Goal: Task Accomplishment & Management: Use online tool/utility

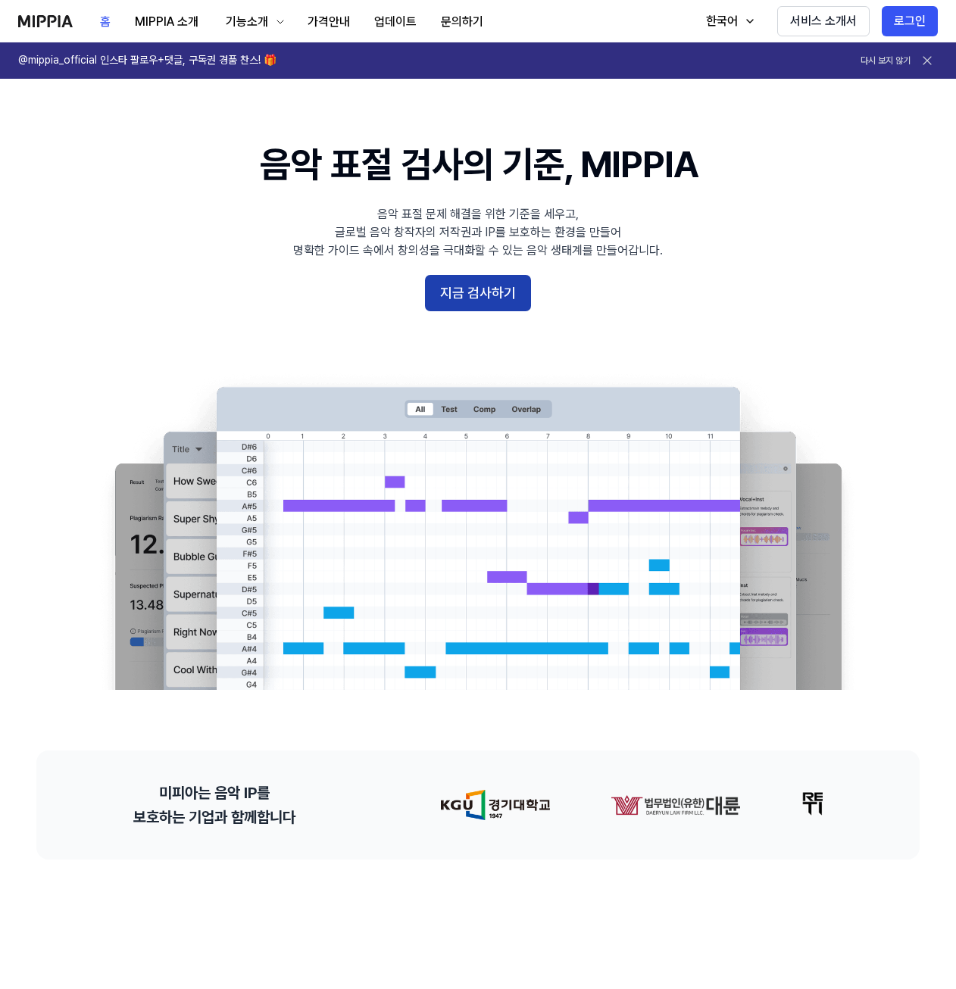
click at [484, 296] on button "지금 검사하기" at bounding box center [478, 293] width 106 height 36
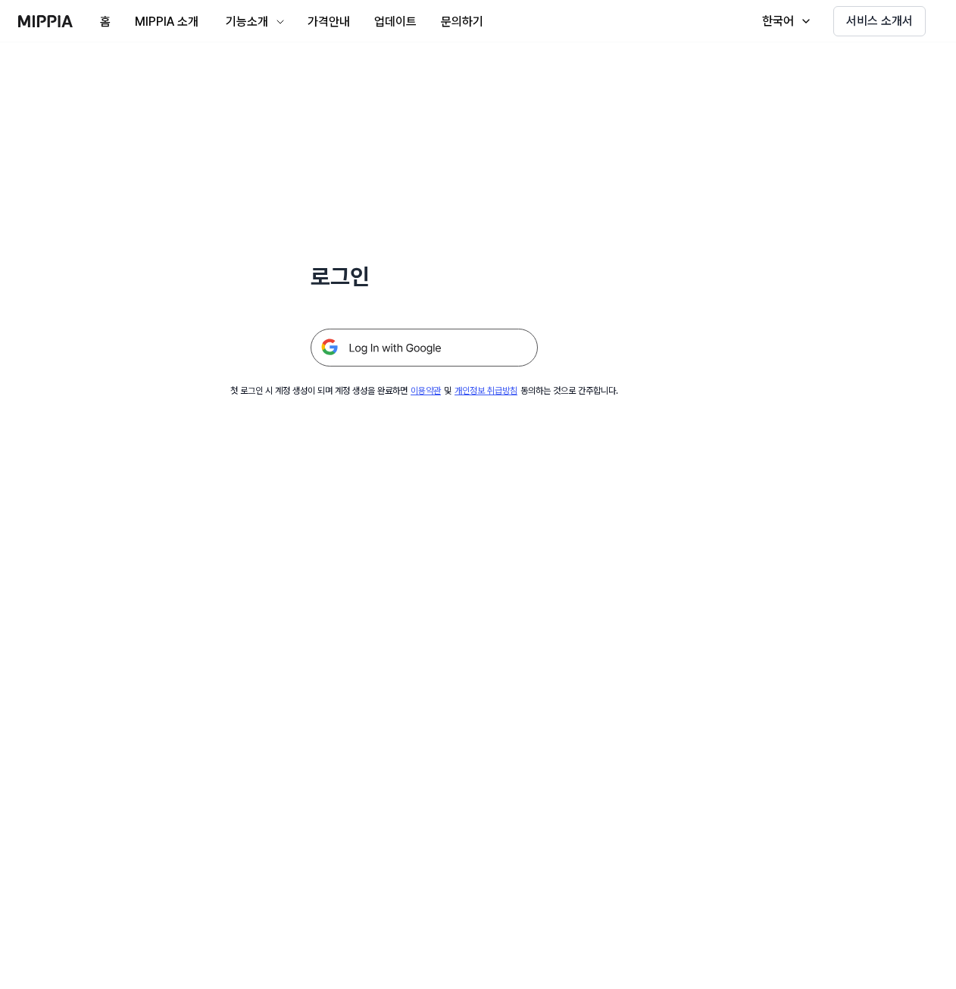
click at [400, 343] on img at bounding box center [424, 348] width 227 height 38
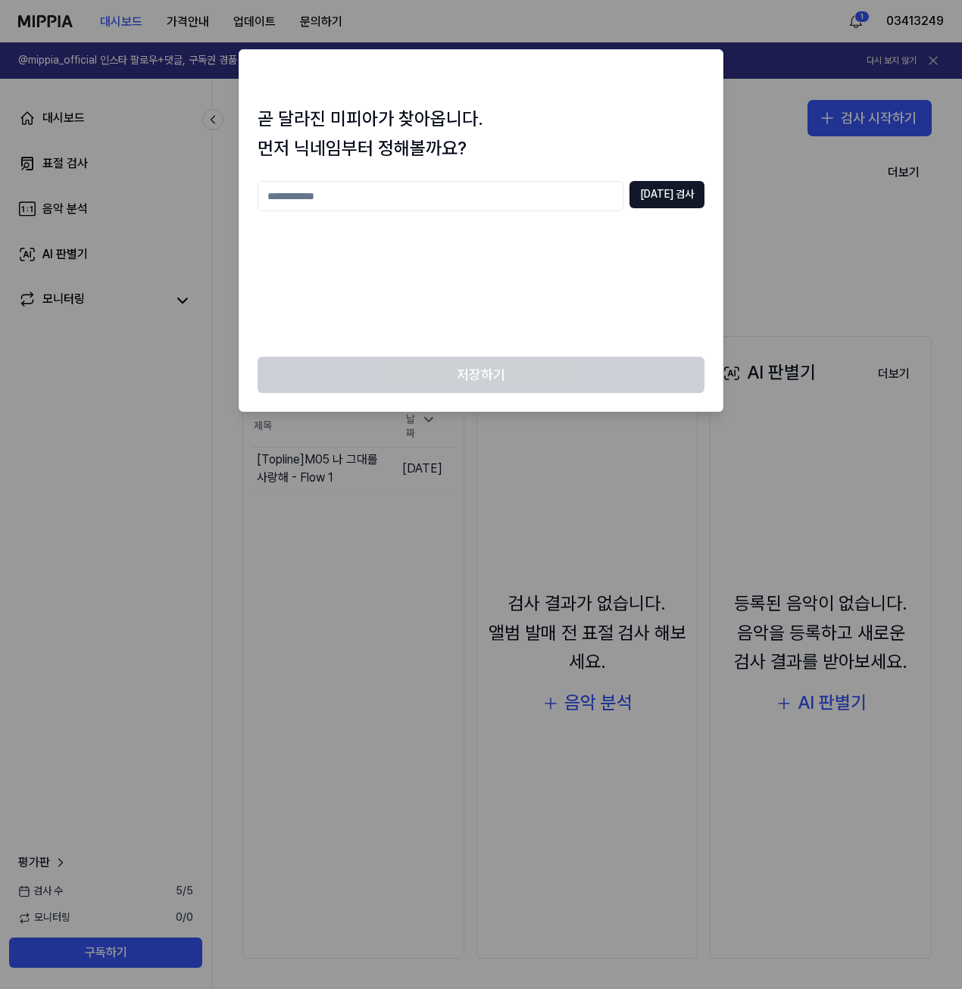
drag, startPoint x: 508, startPoint y: 385, endPoint x: 515, endPoint y: 254, distance: 130.4
click at [507, 382] on div "저장하기" at bounding box center [480, 384] width 483 height 55
click at [526, 203] on input "text" at bounding box center [441, 196] width 366 height 30
type input "***"
click at [719, 155] on div "곧 달라진 미피아가 찾아옵니다. 먼저 닉네임부터 정해볼까요? *** 중복 검사" at bounding box center [480, 231] width 483 height 252
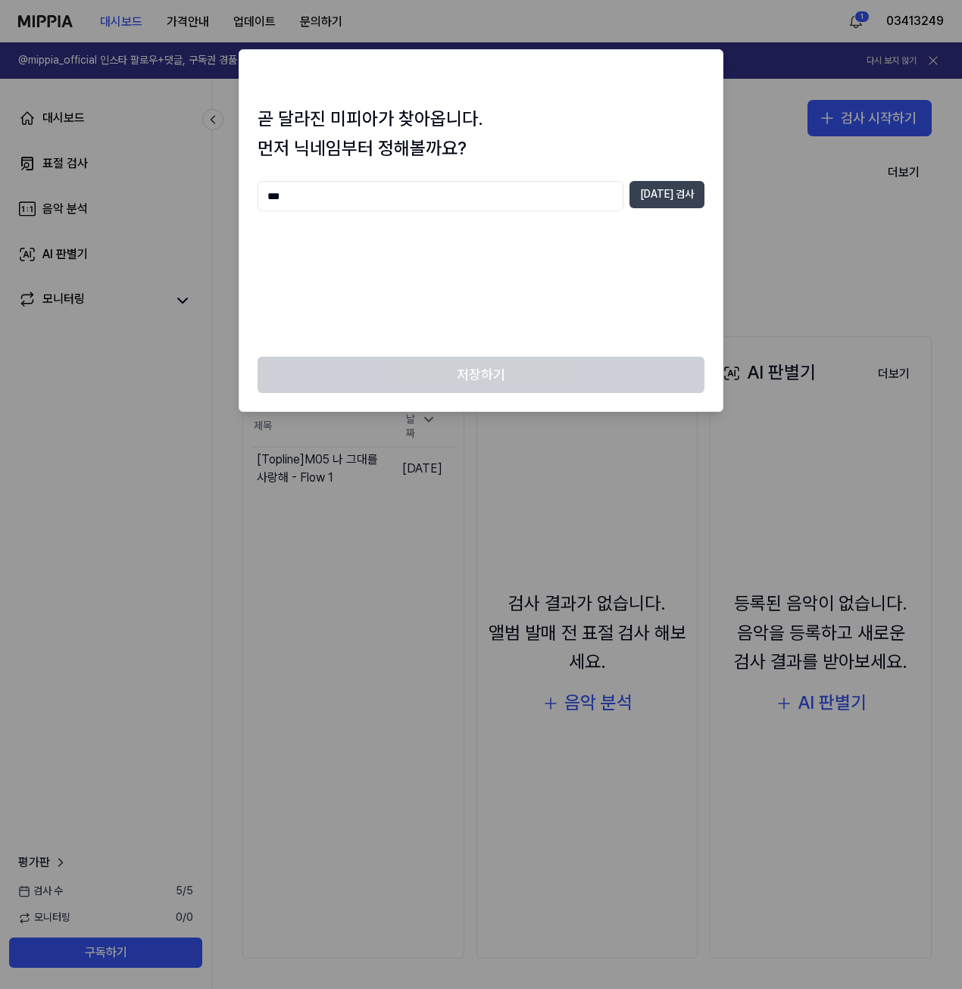
click at [696, 191] on button "중복 검사" at bounding box center [666, 194] width 75 height 27
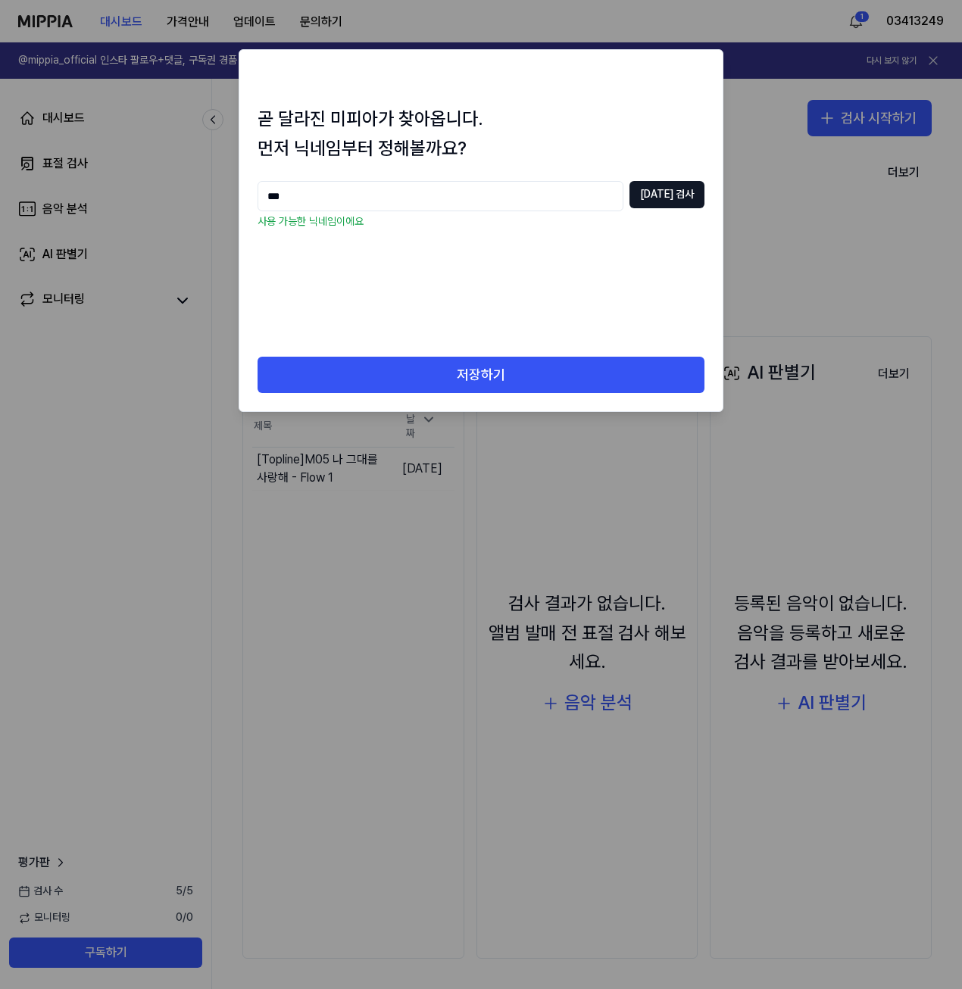
click at [470, 396] on div "저장하기" at bounding box center [480, 384] width 483 height 55
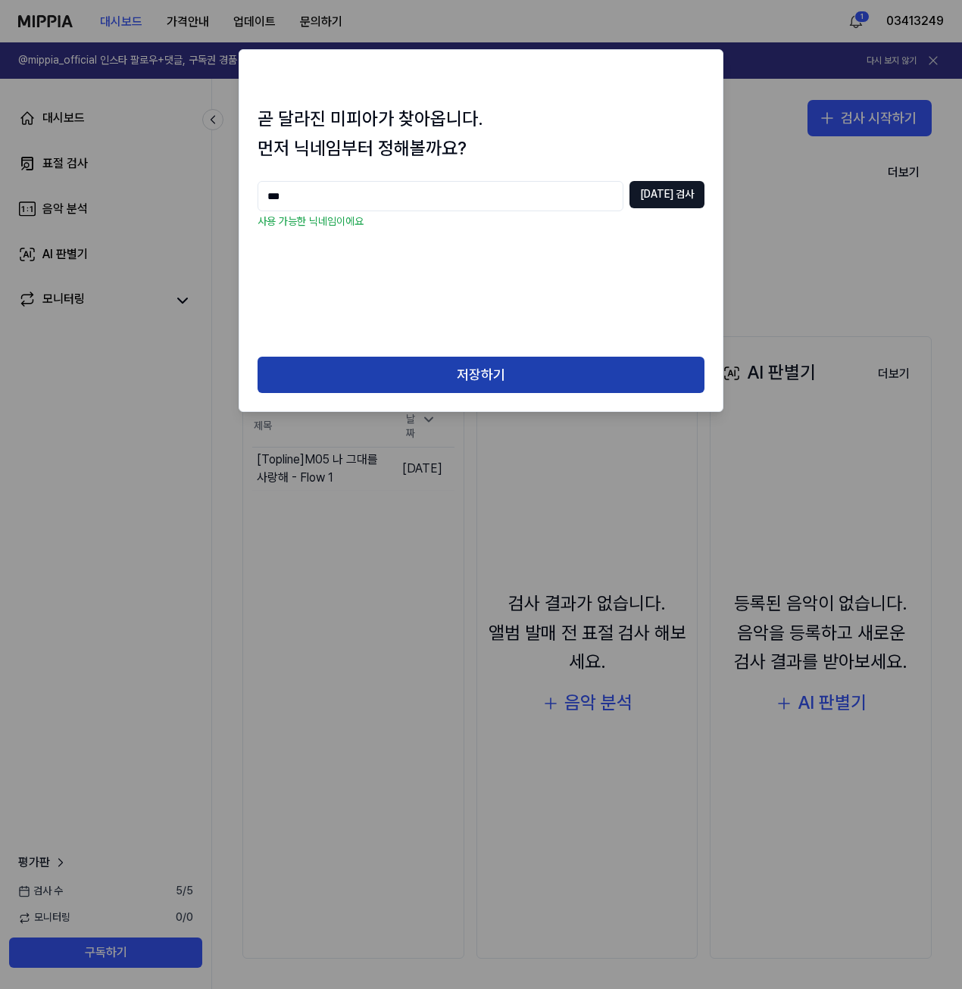
click at [482, 385] on button "저장하기" at bounding box center [481, 375] width 447 height 36
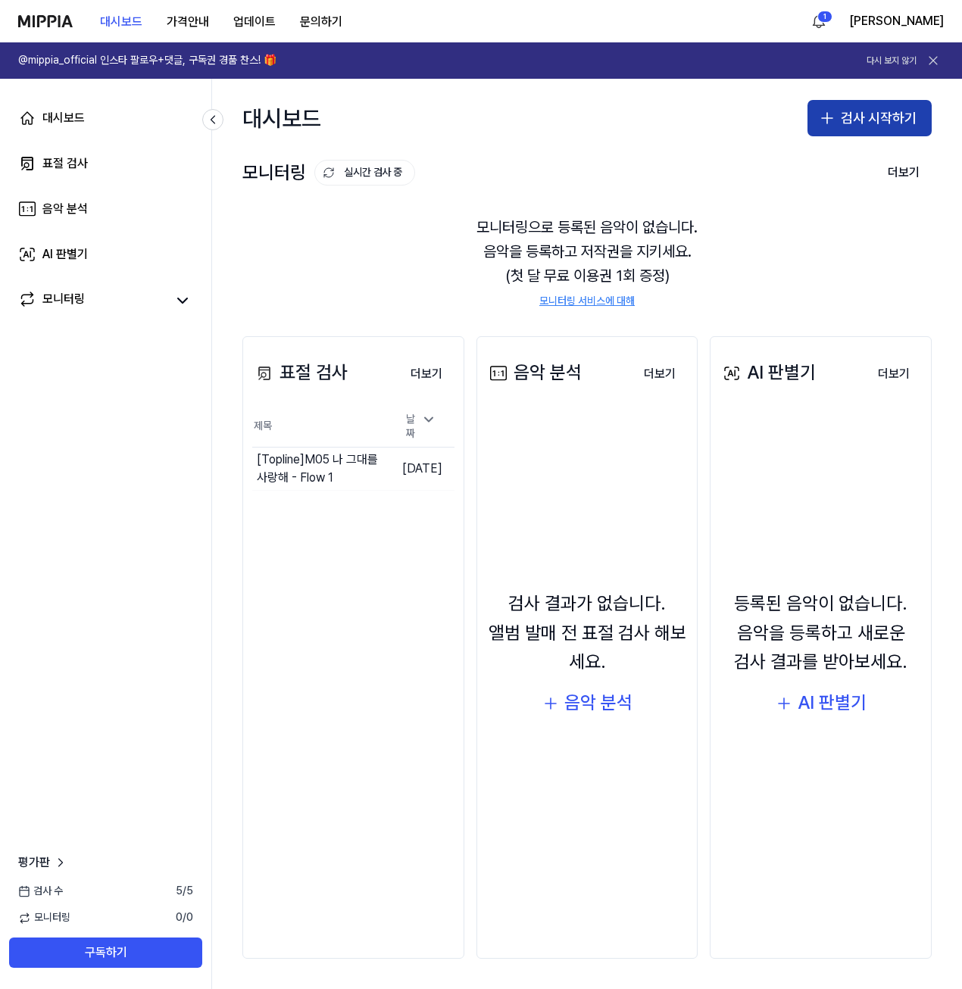
click at [893, 101] on button "검사 시작하기" at bounding box center [869, 118] width 124 height 36
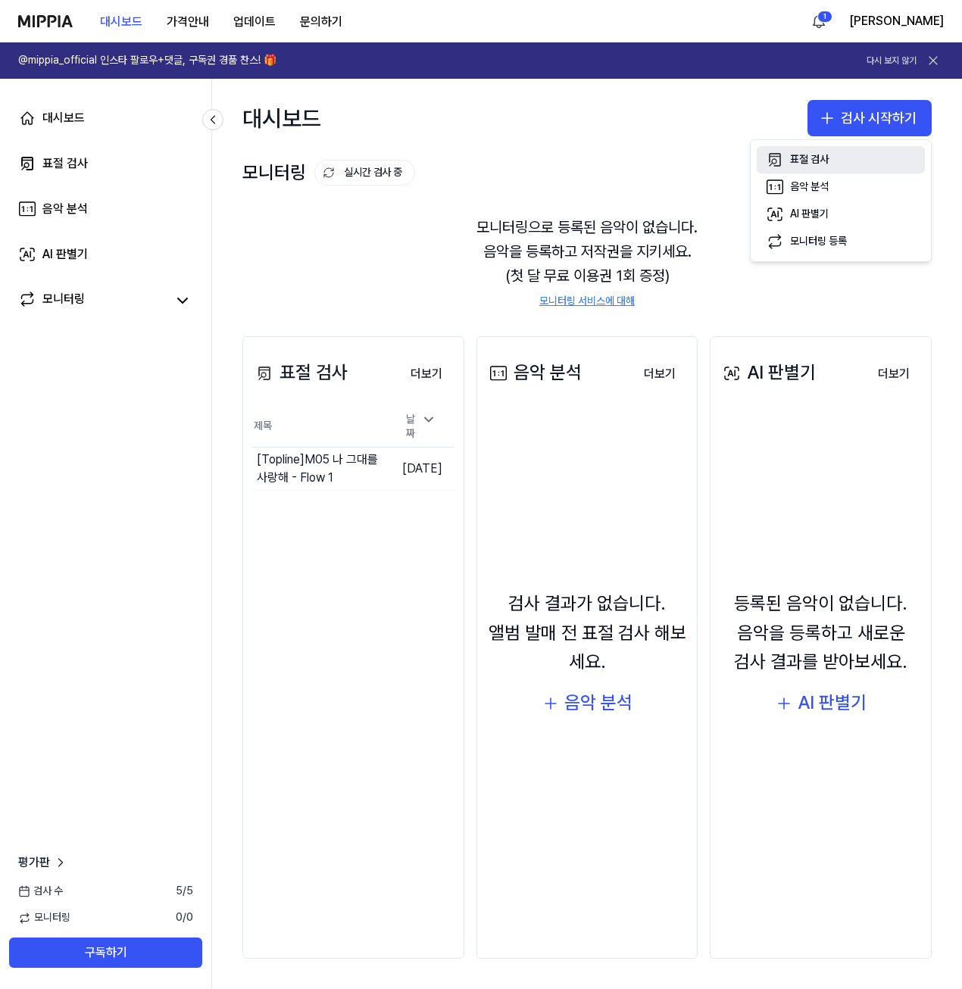
click at [878, 160] on button "표절 검사" at bounding box center [841, 159] width 168 height 27
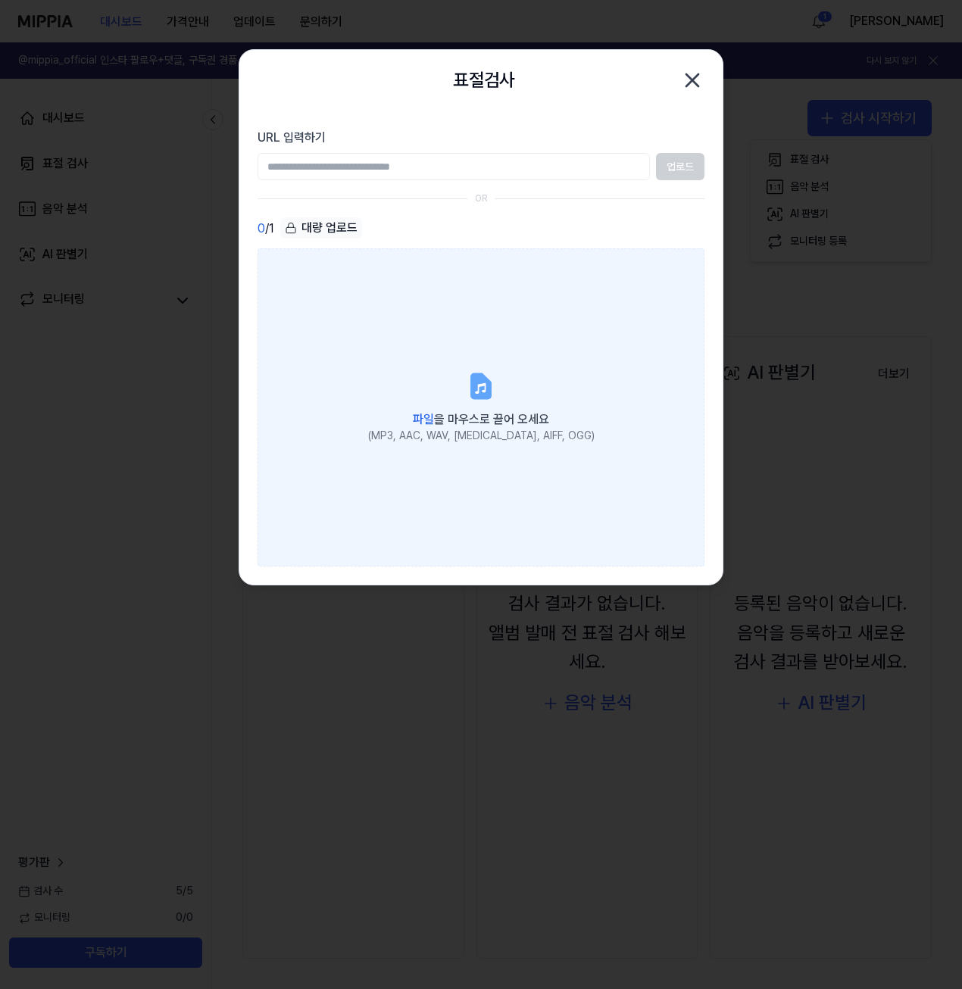
click at [540, 435] on div "(MP3, AAC, WAV, FLAC, AIFF, OGG)" at bounding box center [481, 436] width 226 height 15
click at [0, 0] on input "파일 을 마우스로 끌어 오세요 (MP3, AAC, WAV, FLAC, AIFF, OGG)" at bounding box center [0, 0] width 0 height 0
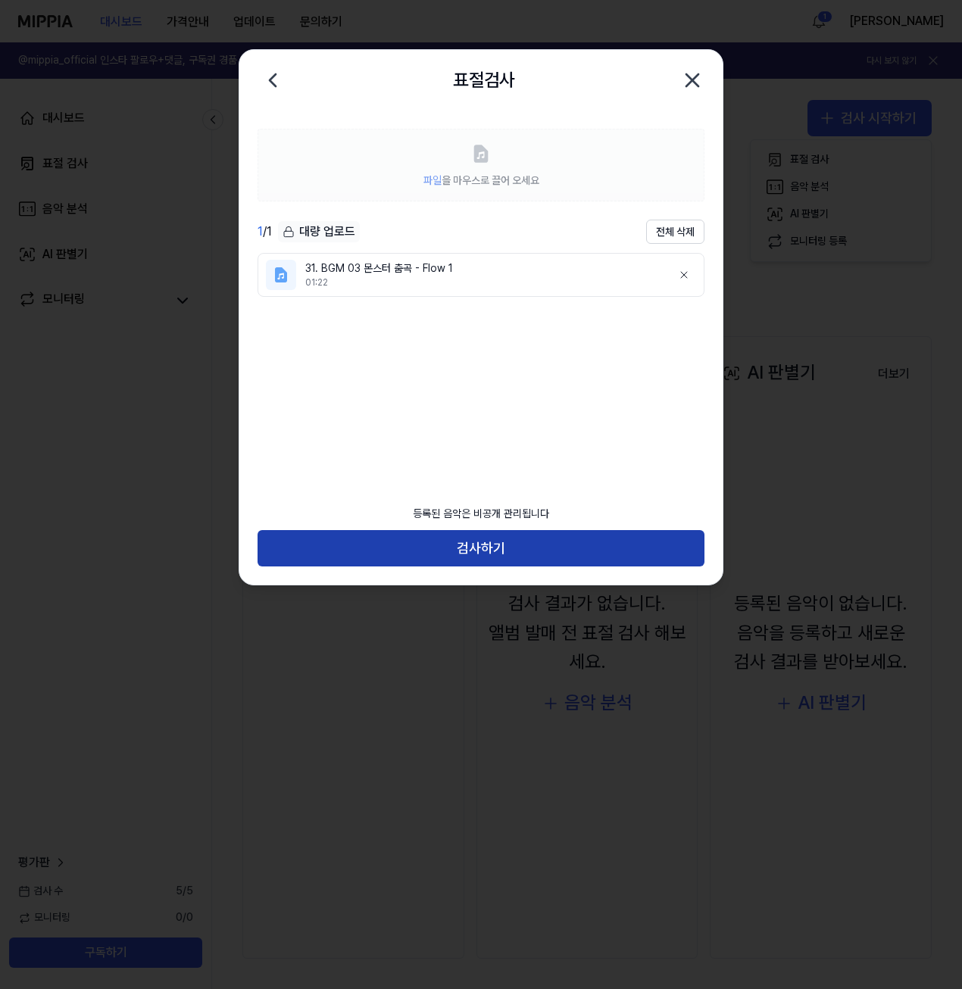
click at [634, 542] on button "검사하기" at bounding box center [481, 548] width 447 height 36
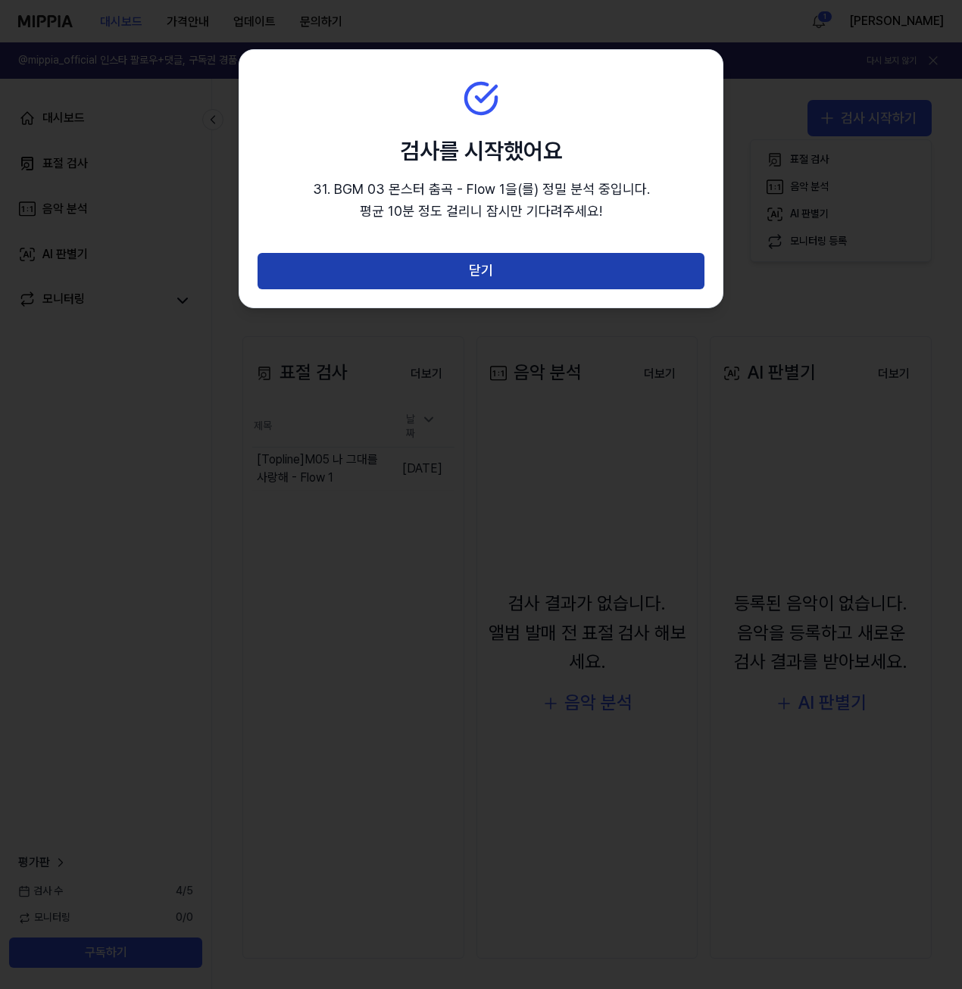
click at [552, 275] on button "닫기" at bounding box center [481, 271] width 447 height 36
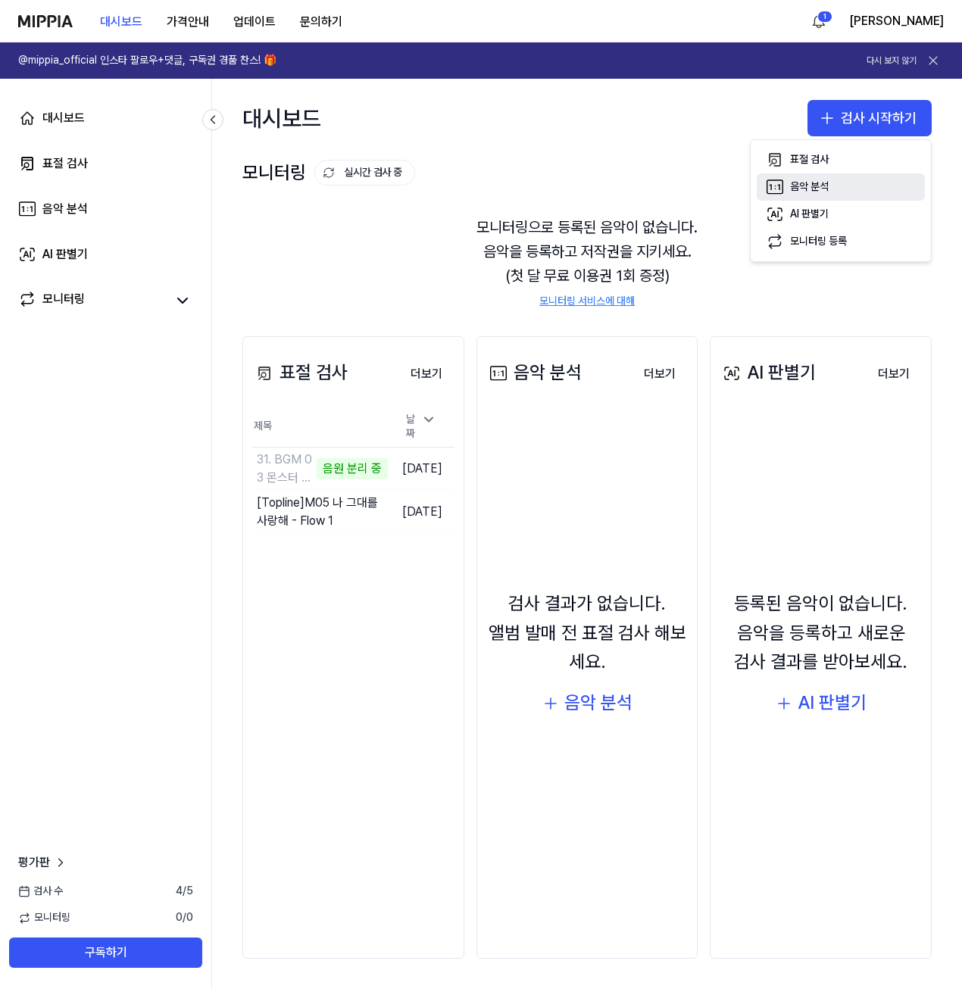
click at [826, 195] on button "음악 분석" at bounding box center [841, 186] width 168 height 27
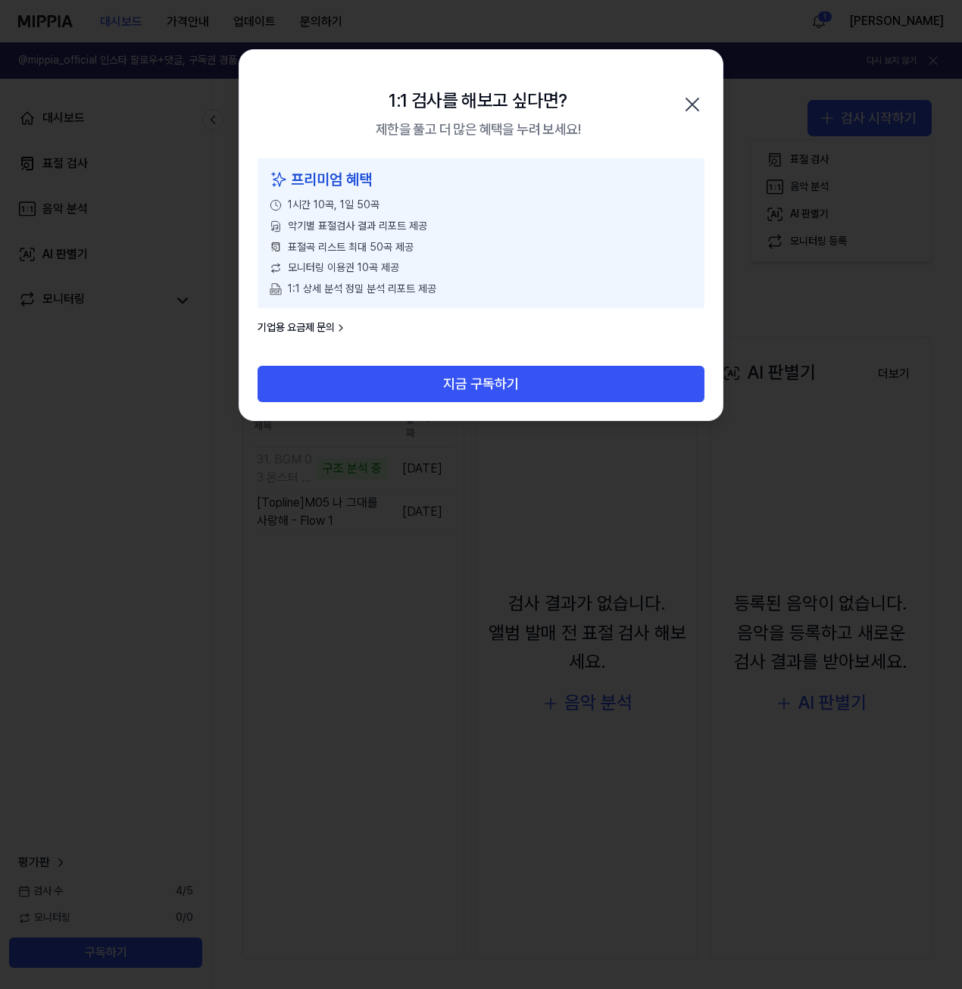
click at [695, 104] on icon "button" at bounding box center [692, 104] width 24 height 24
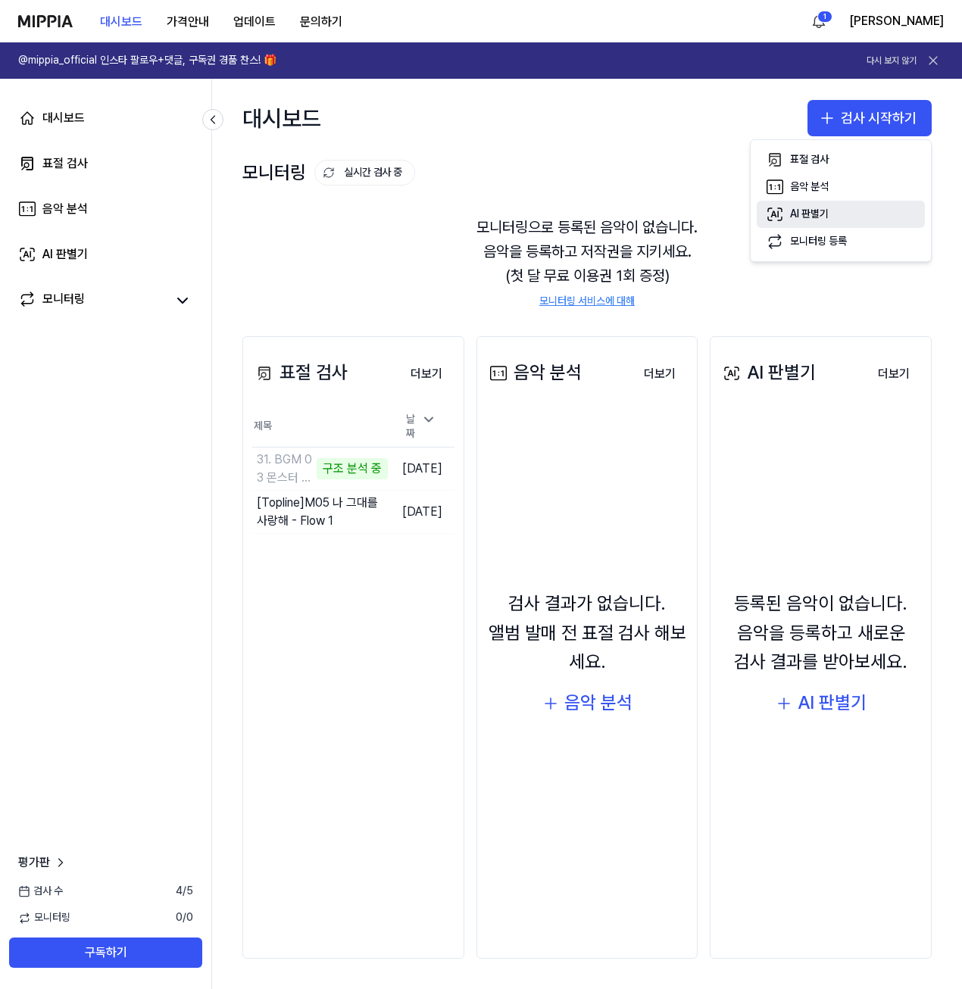
click at [835, 212] on button "AI 판별기" at bounding box center [841, 214] width 168 height 27
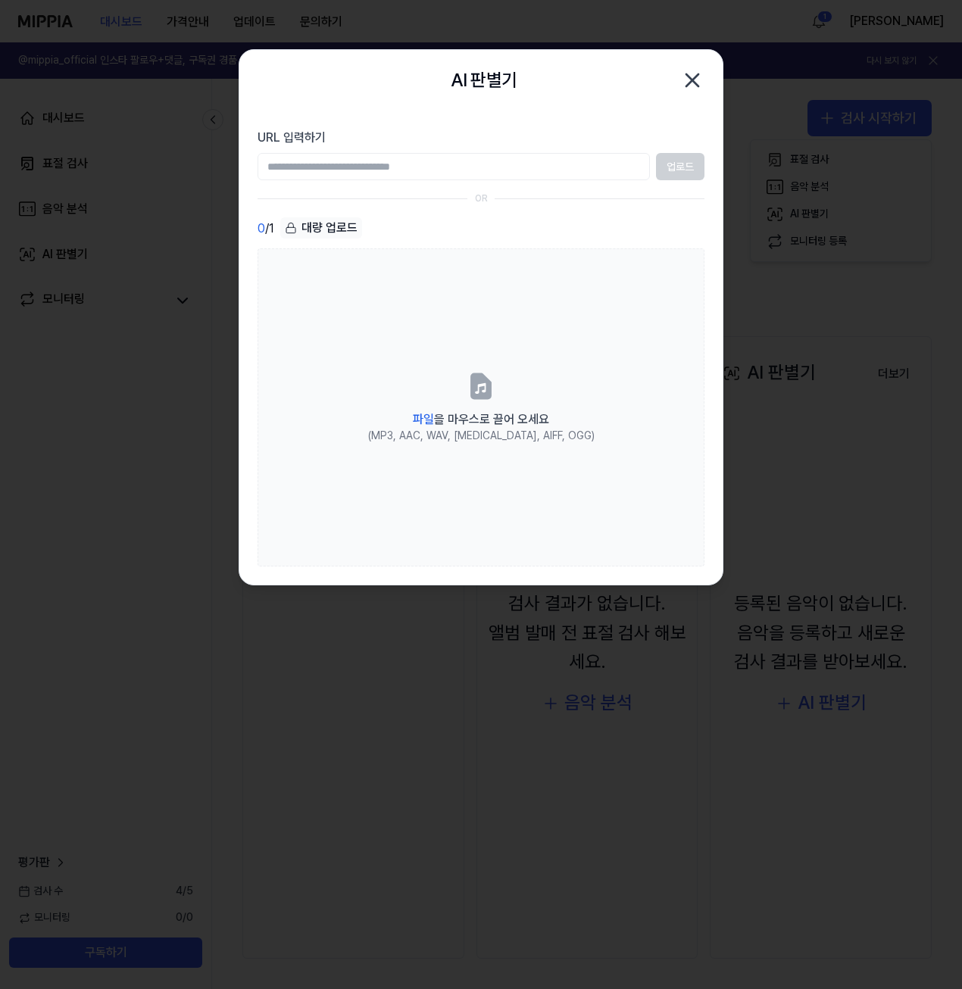
click at [693, 86] on icon "button" at bounding box center [692, 80] width 24 height 24
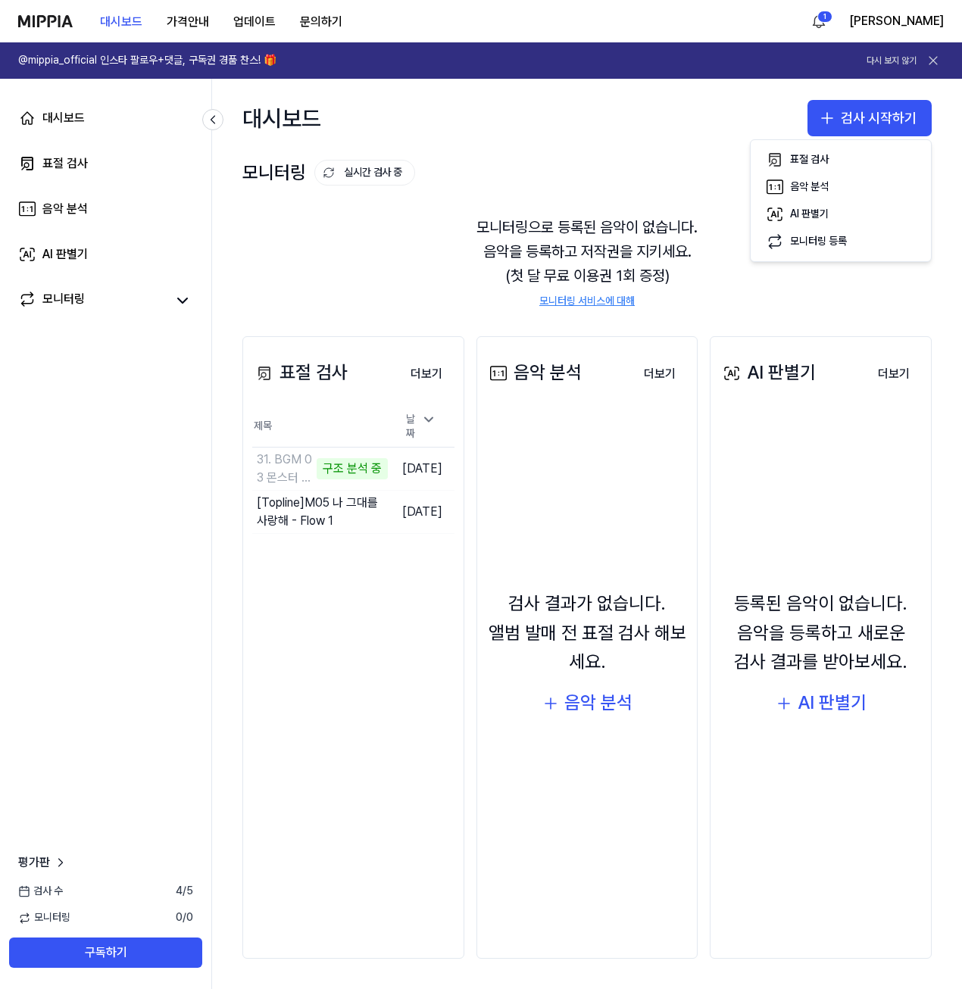
click at [482, 142] on div "대시보드 검사 시작하기" at bounding box center [587, 118] width 750 height 79
click at [281, 459] on div "31. BGM 03 몬스터 춤곡 - Flow 1" at bounding box center [291, 469] width 69 height 36
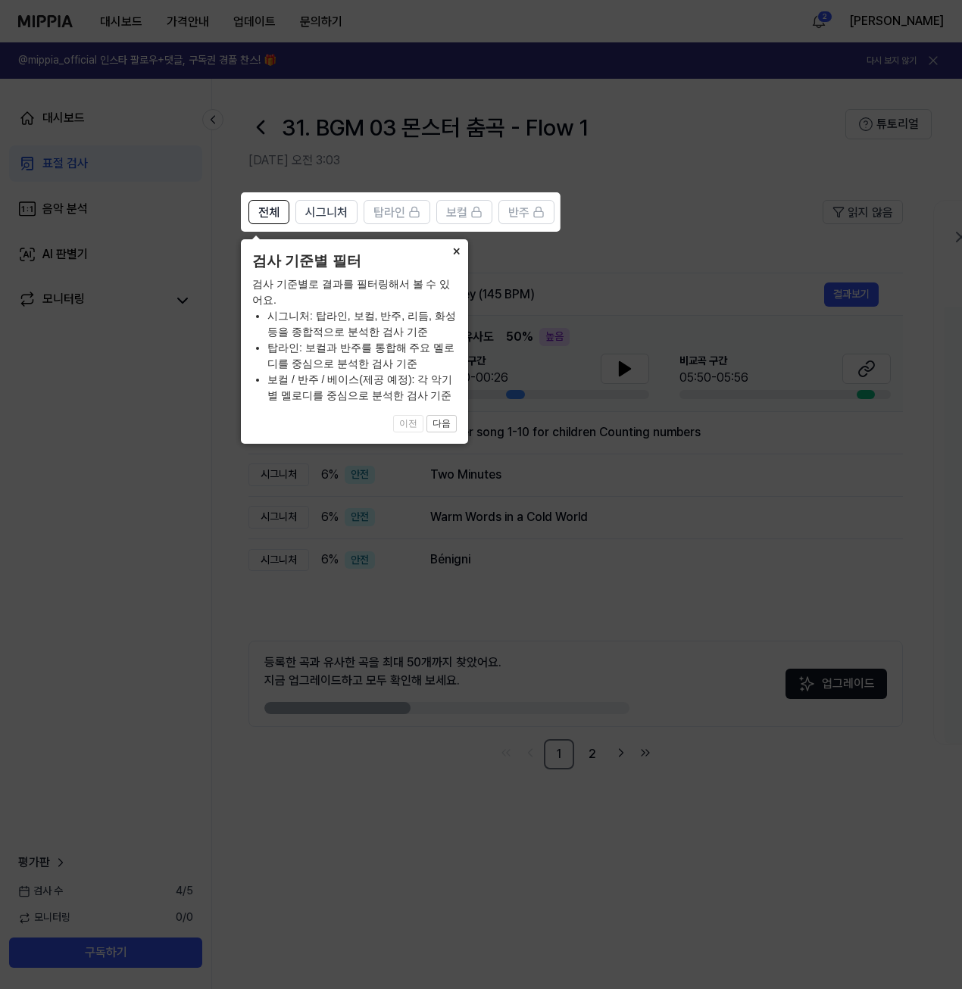
click at [452, 254] on button "×" at bounding box center [456, 249] width 24 height 21
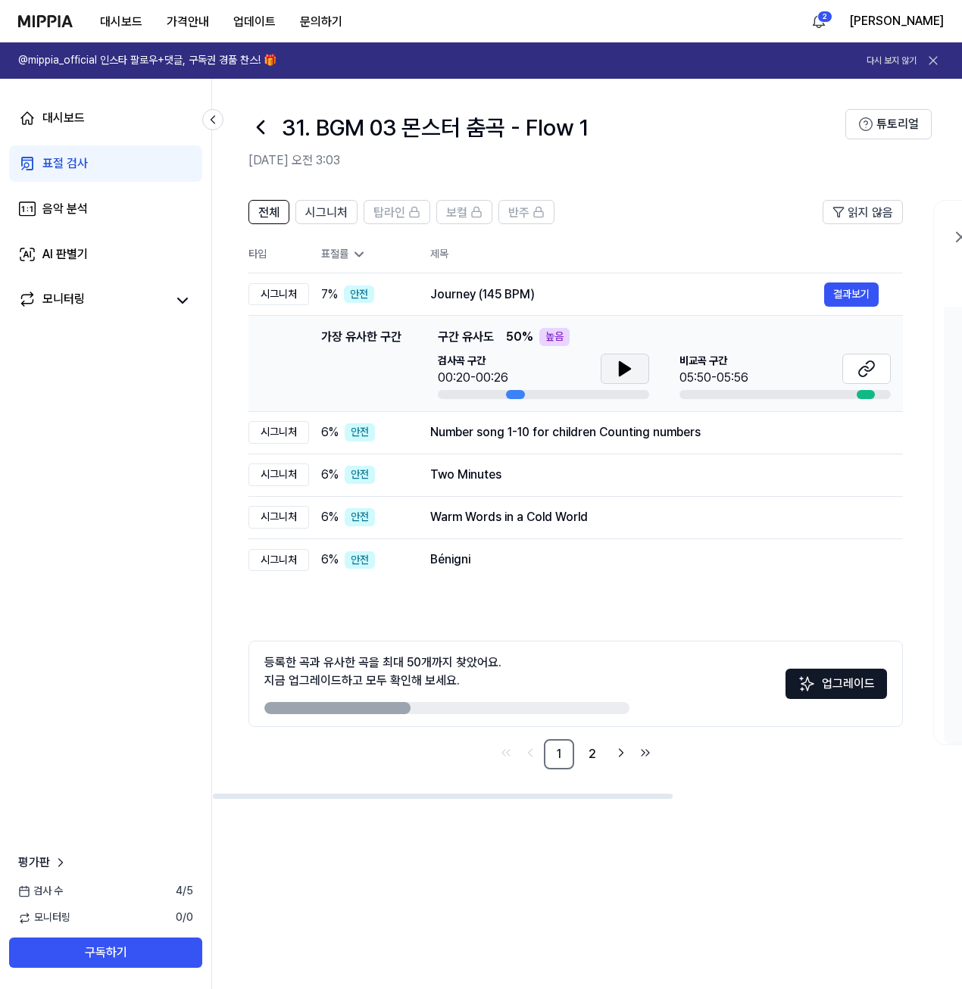
click at [618, 376] on icon at bounding box center [625, 369] width 18 height 18
click at [875, 367] on icon at bounding box center [866, 369] width 18 height 18
click at [620, 365] on icon at bounding box center [625, 369] width 11 height 14
click at [638, 371] on button at bounding box center [625, 369] width 48 height 30
click at [347, 252] on div "표절률" at bounding box center [363, 254] width 85 height 15
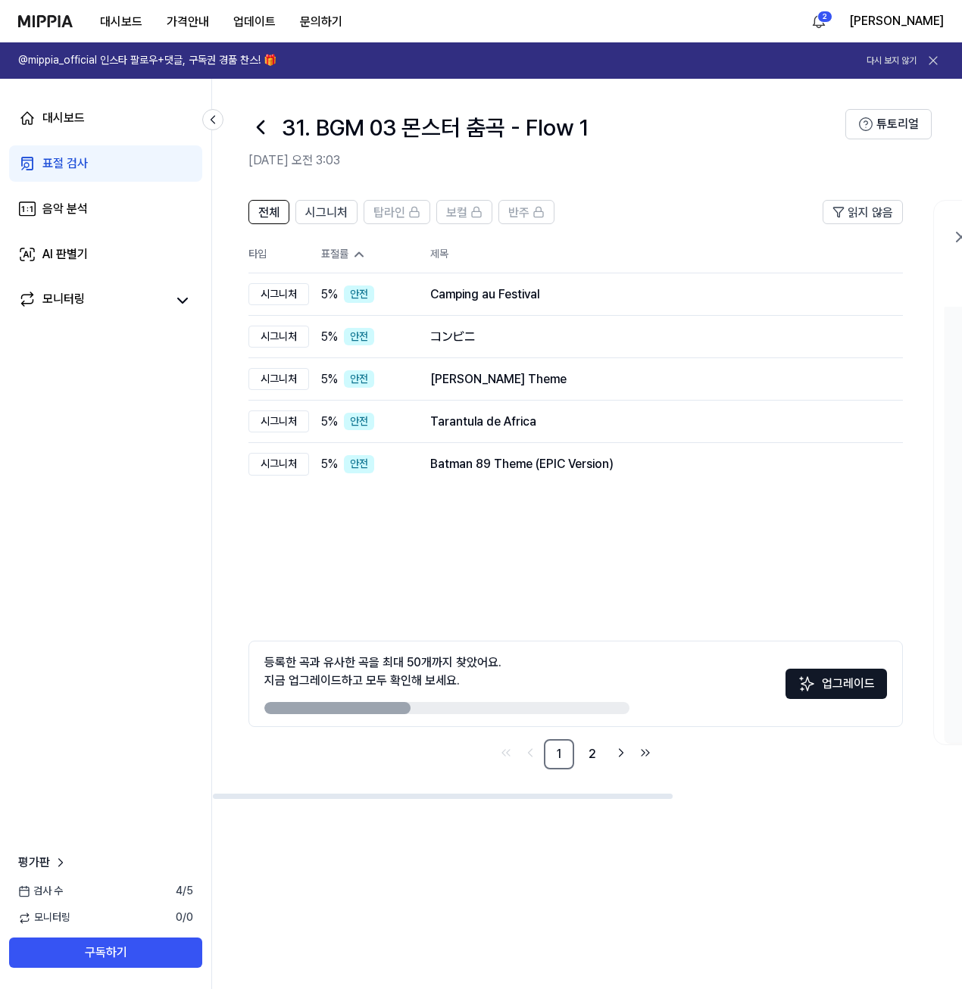
click at [339, 246] on th "표절률" at bounding box center [357, 254] width 97 height 37
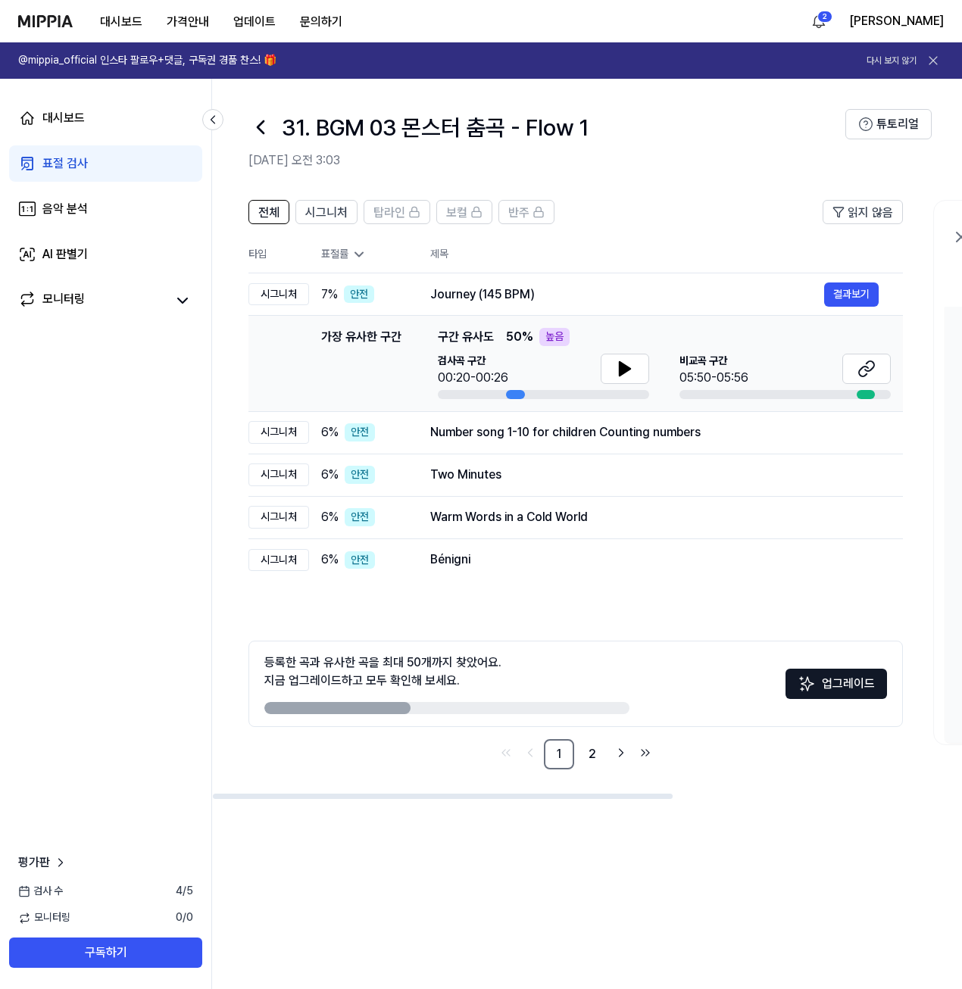
click at [339, 246] on th "표절률" at bounding box center [357, 254] width 97 height 37
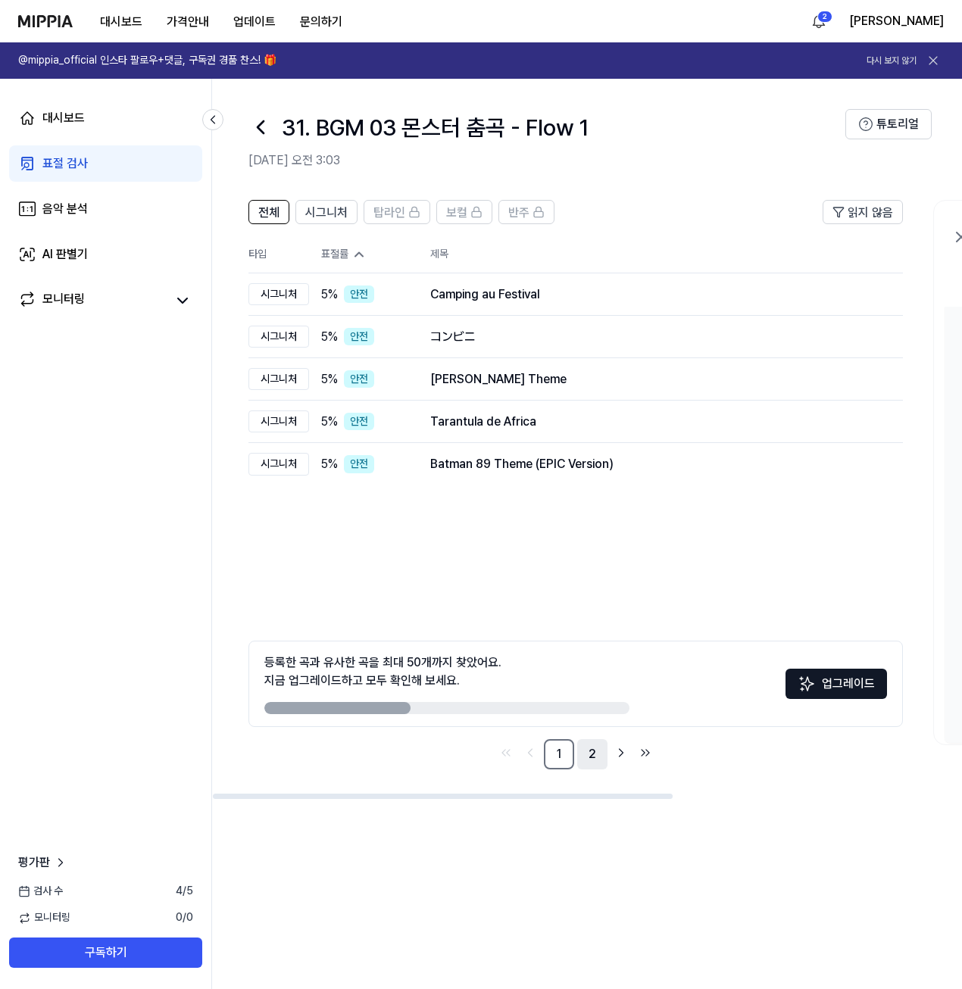
click at [599, 752] on link "2" at bounding box center [592, 754] width 30 height 30
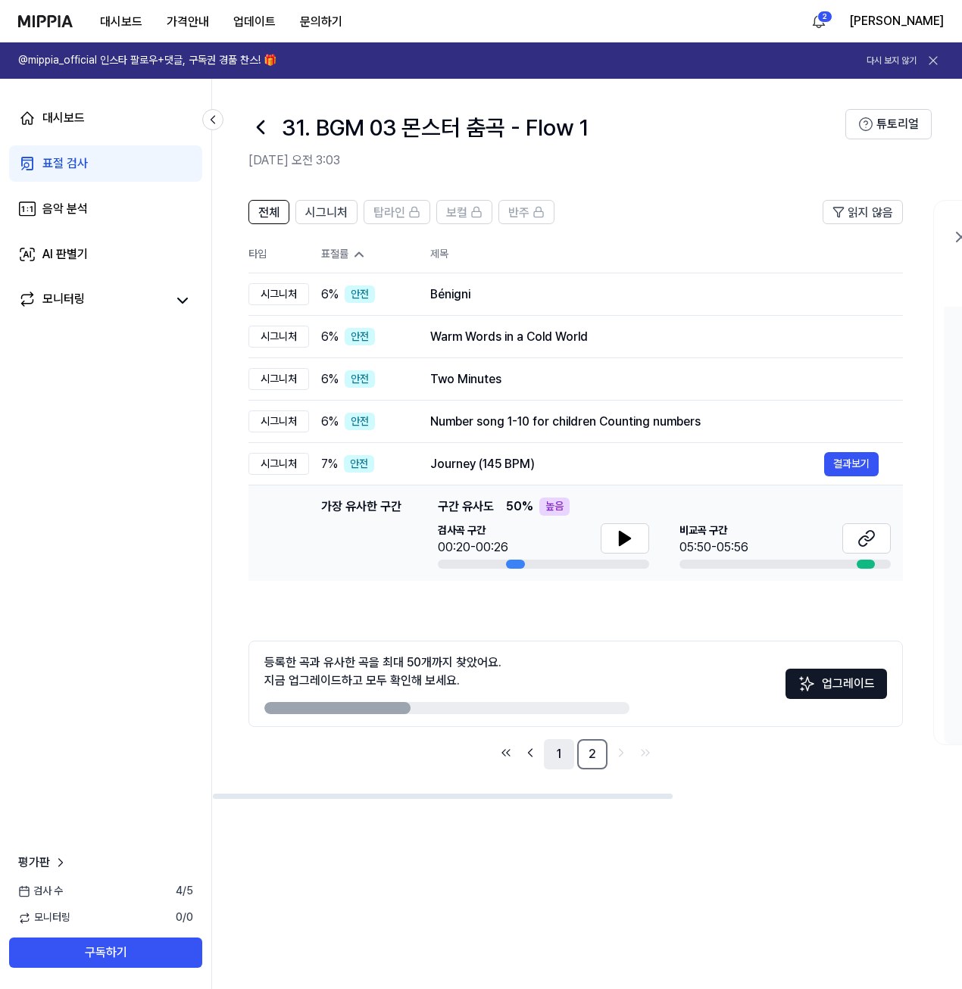
click at [561, 756] on link "1" at bounding box center [559, 754] width 30 height 30
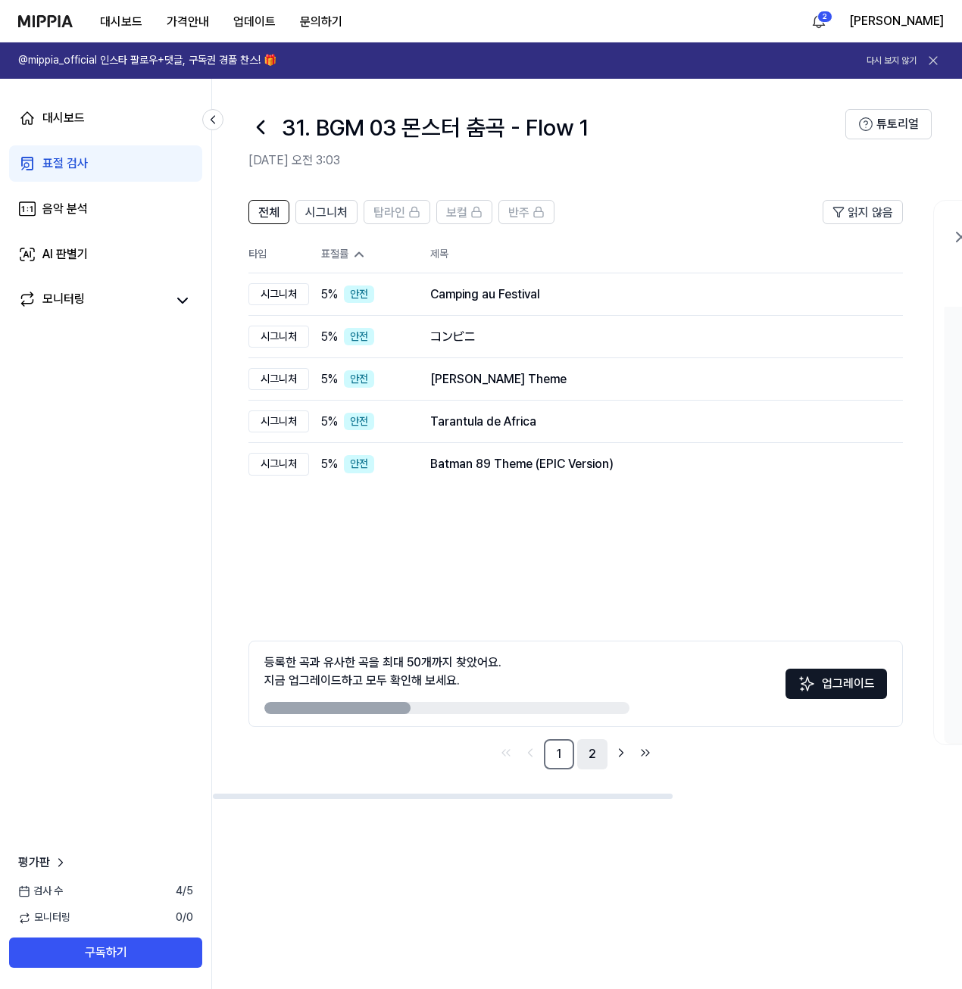
click at [592, 760] on link "2" at bounding box center [592, 754] width 30 height 30
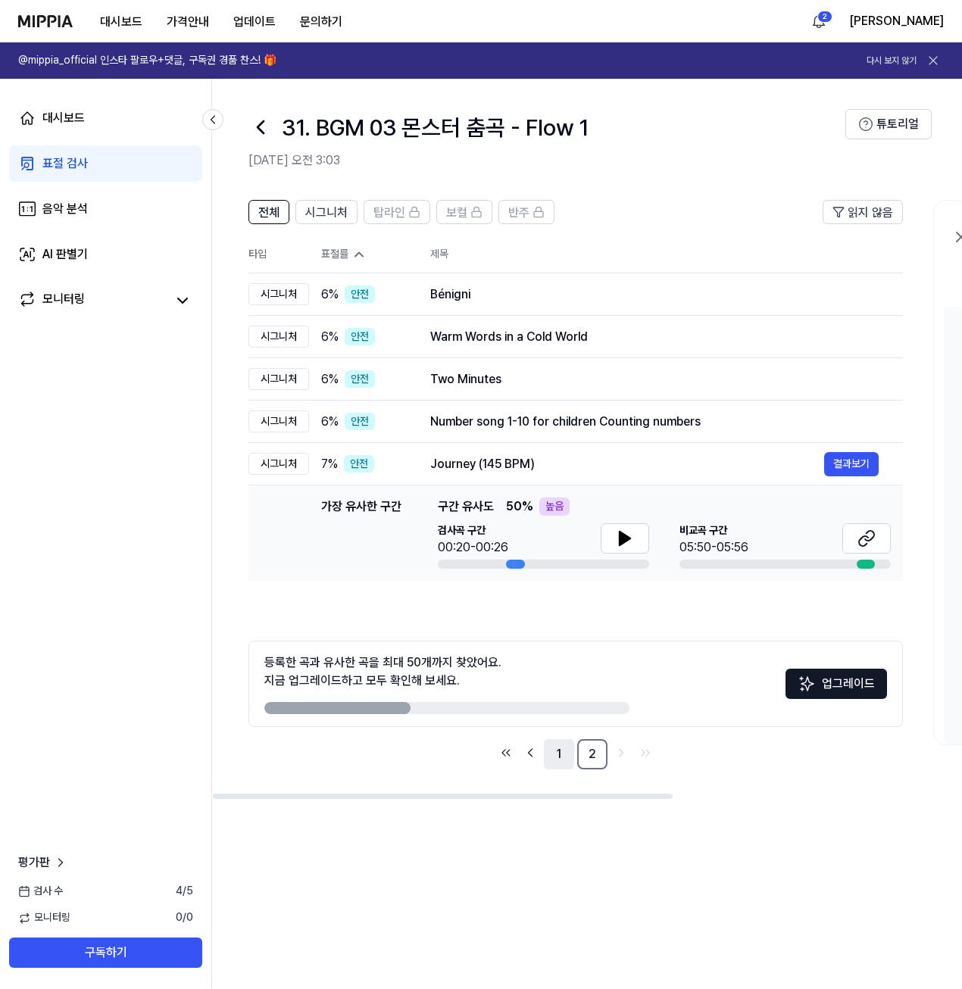
click at [562, 759] on link "1" at bounding box center [559, 754] width 30 height 30
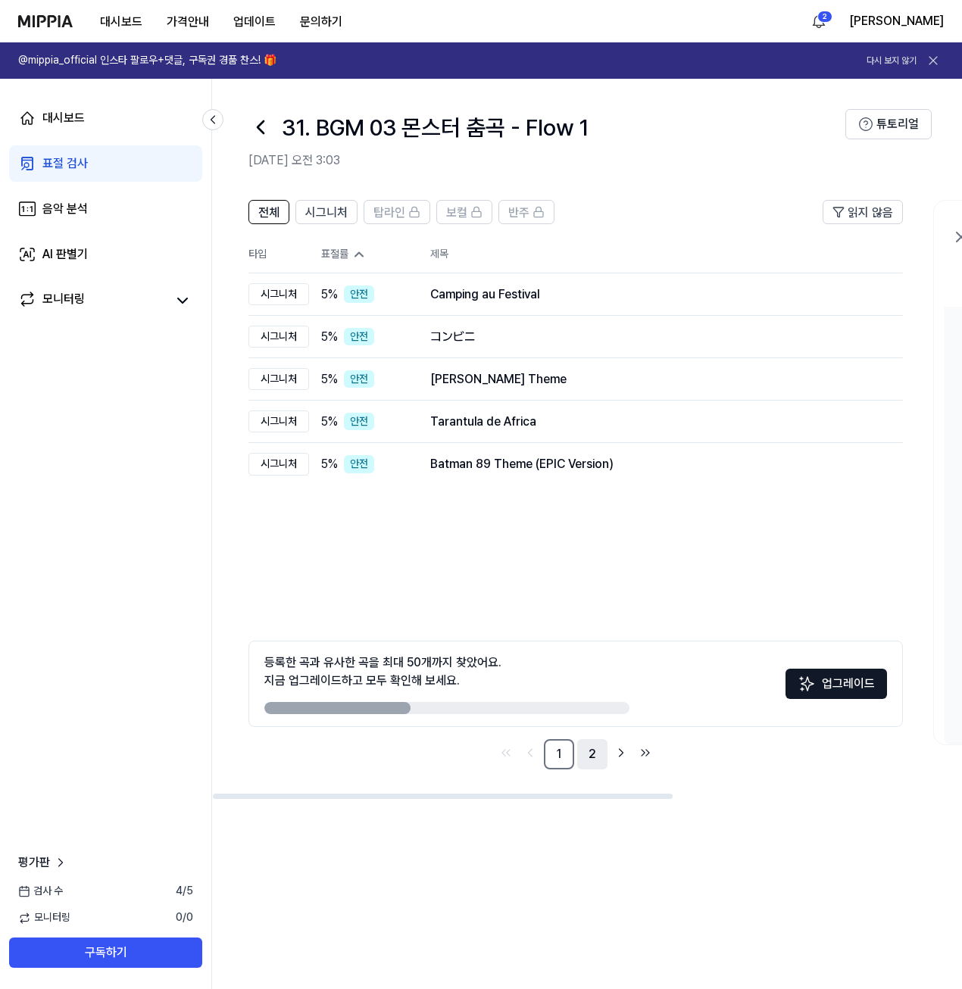
click at [591, 757] on link "2" at bounding box center [592, 754] width 30 height 30
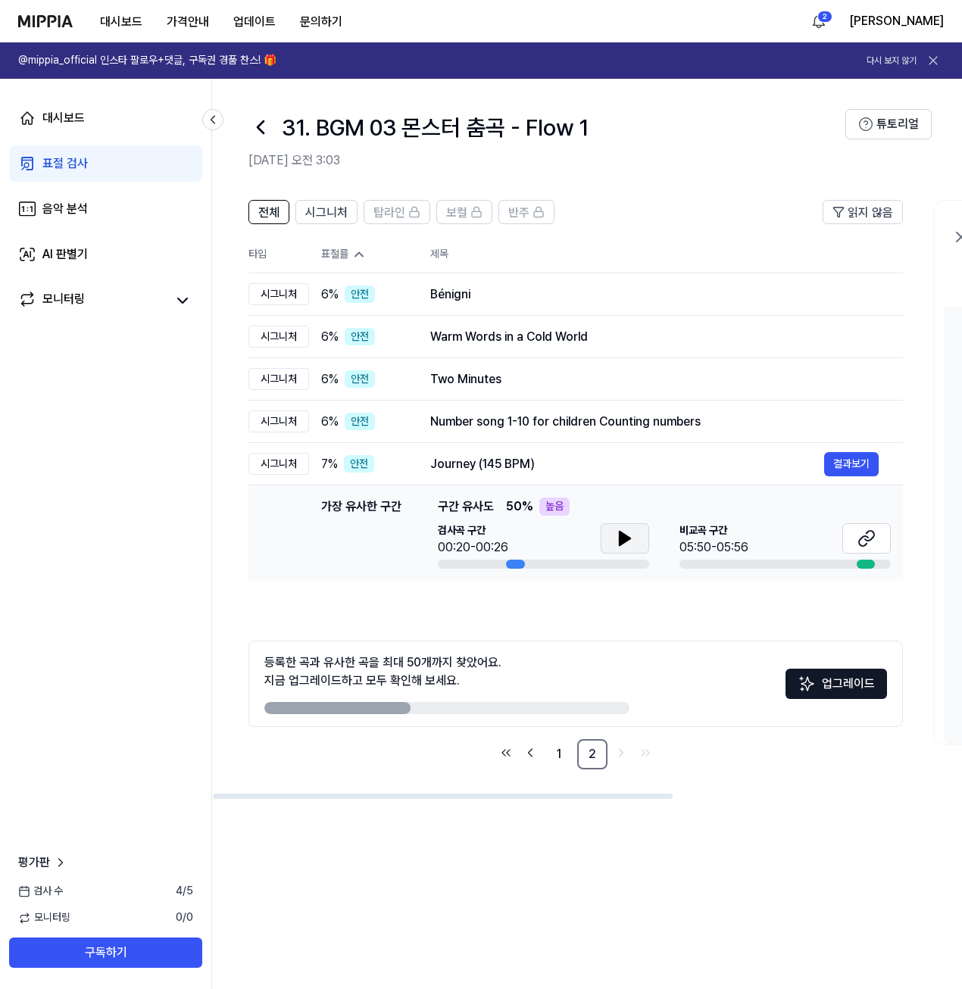
click at [620, 540] on icon at bounding box center [625, 539] width 11 height 14
click at [486, 460] on div "Journey (145 BPM)" at bounding box center [627, 464] width 394 height 18
click at [473, 462] on div "Journey (145 BPM)" at bounding box center [627, 464] width 394 height 18
click at [872, 452] on button "결과보기" at bounding box center [851, 464] width 55 height 24
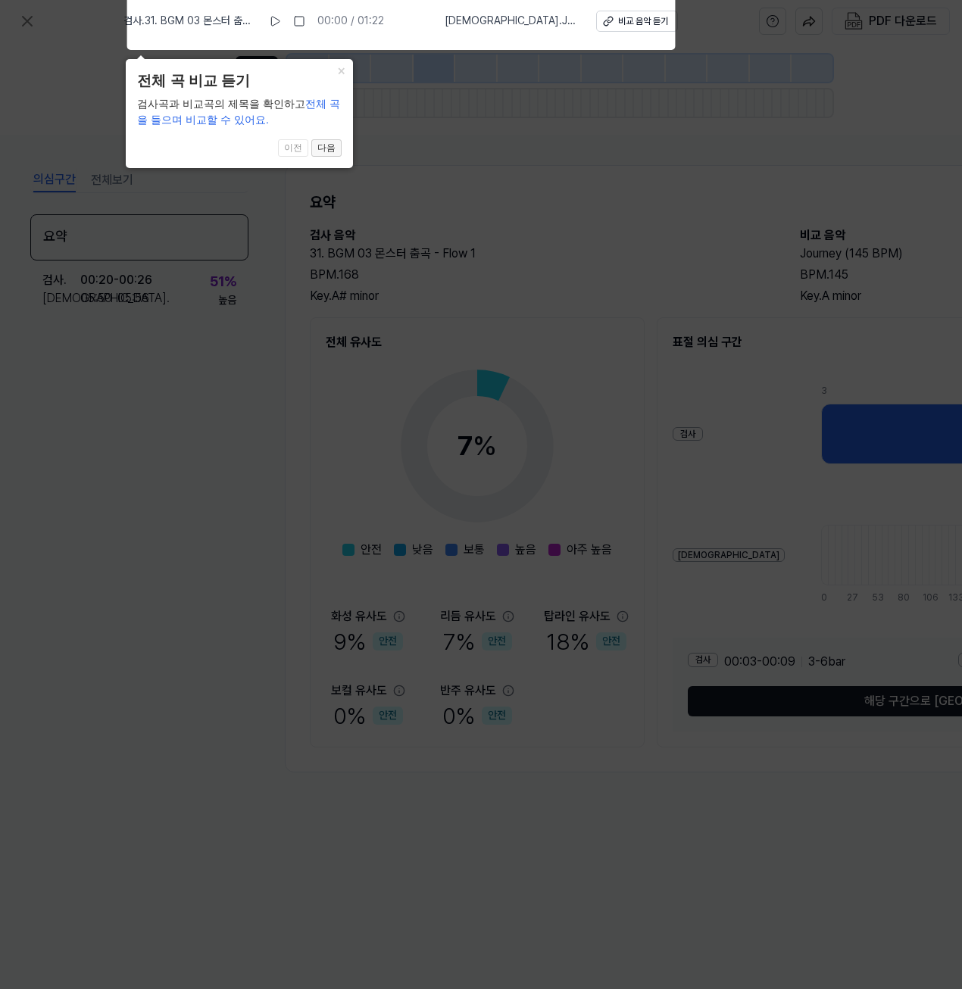
click at [335, 148] on button "다음" at bounding box center [326, 148] width 30 height 18
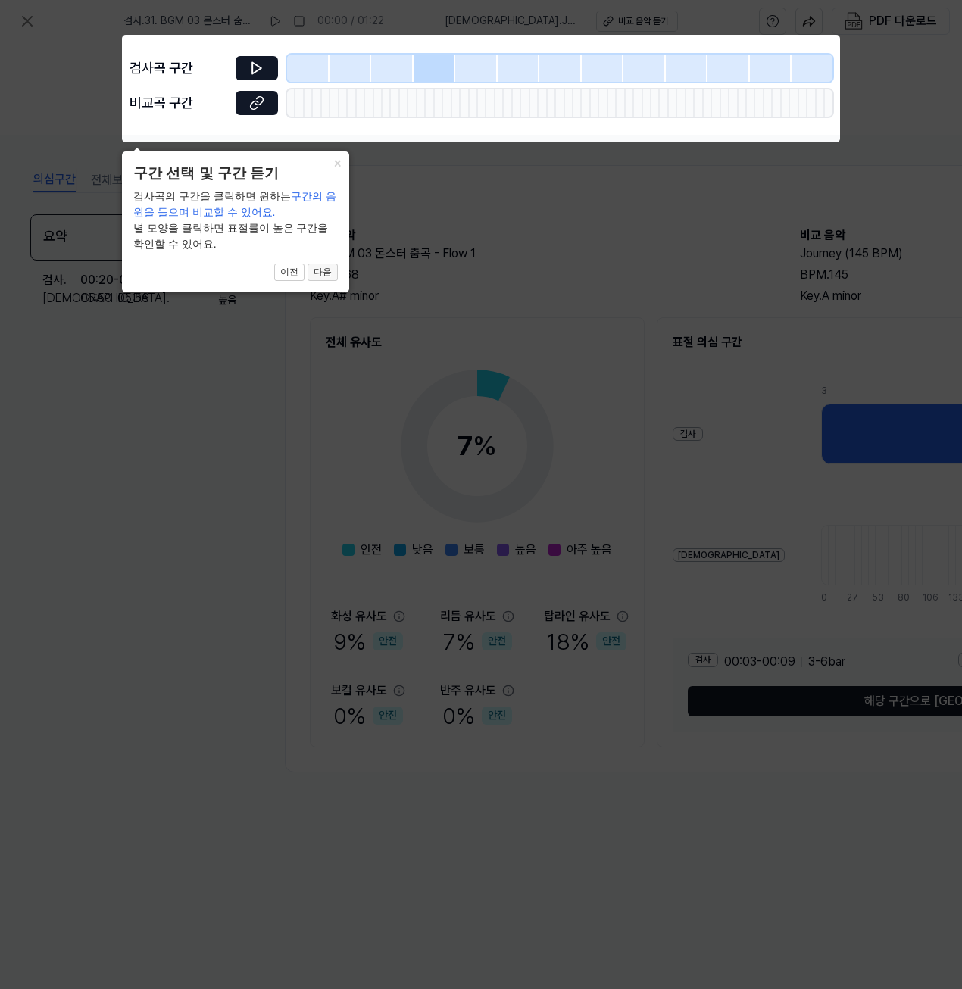
click at [334, 269] on button "다음" at bounding box center [322, 273] width 30 height 18
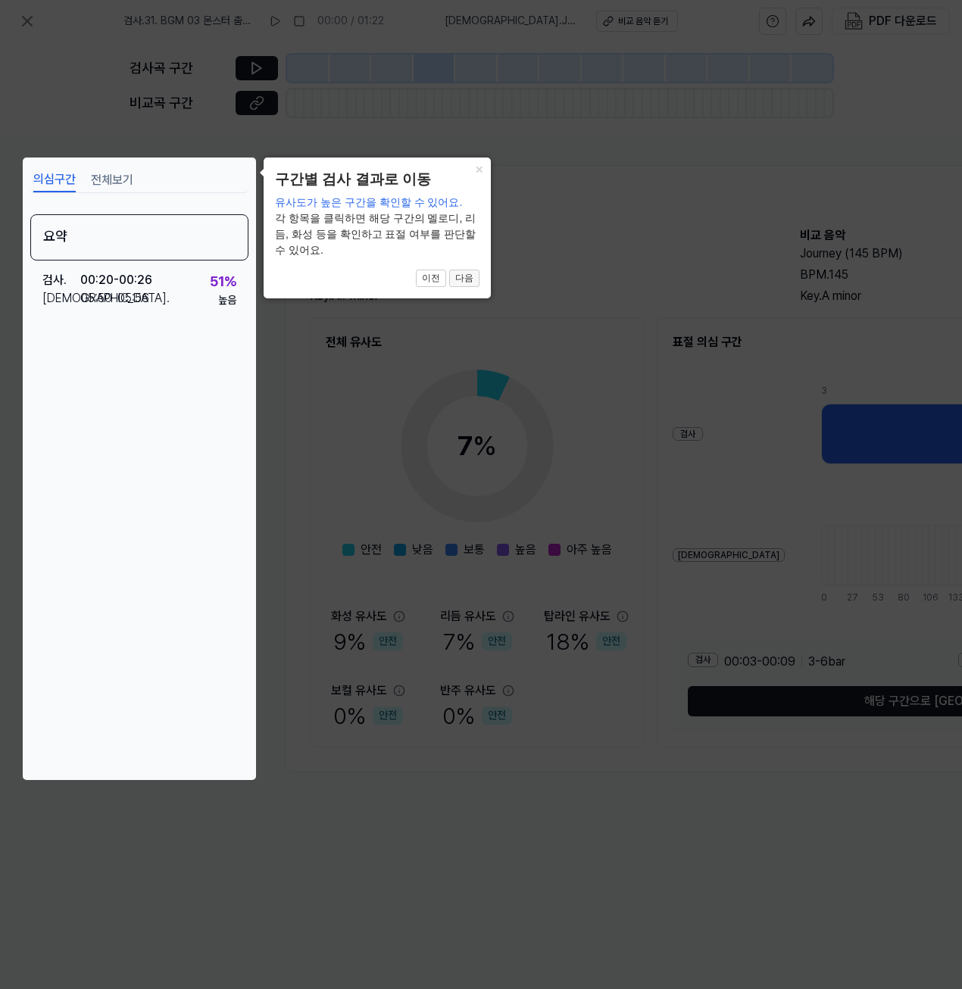
click at [467, 276] on button "다음" at bounding box center [464, 279] width 30 height 18
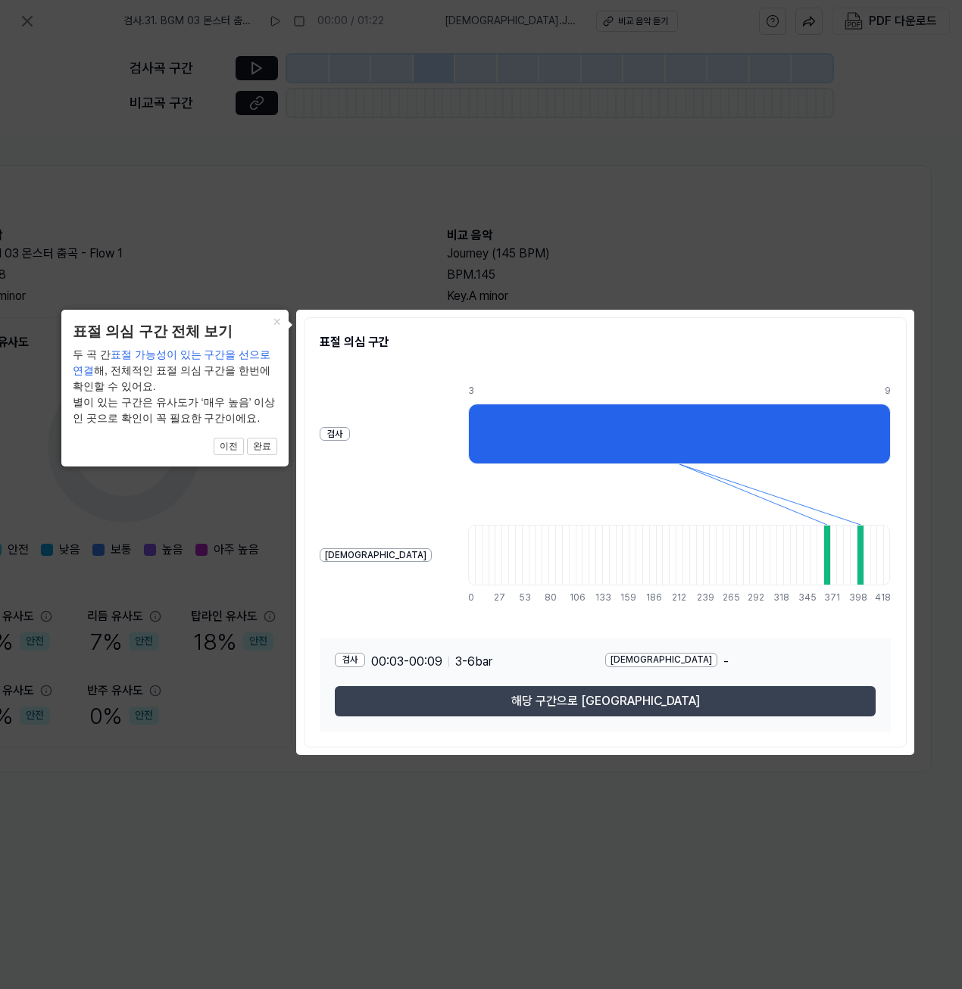
click at [638, 694] on button "해당 구간으로 이동" at bounding box center [605, 701] width 541 height 30
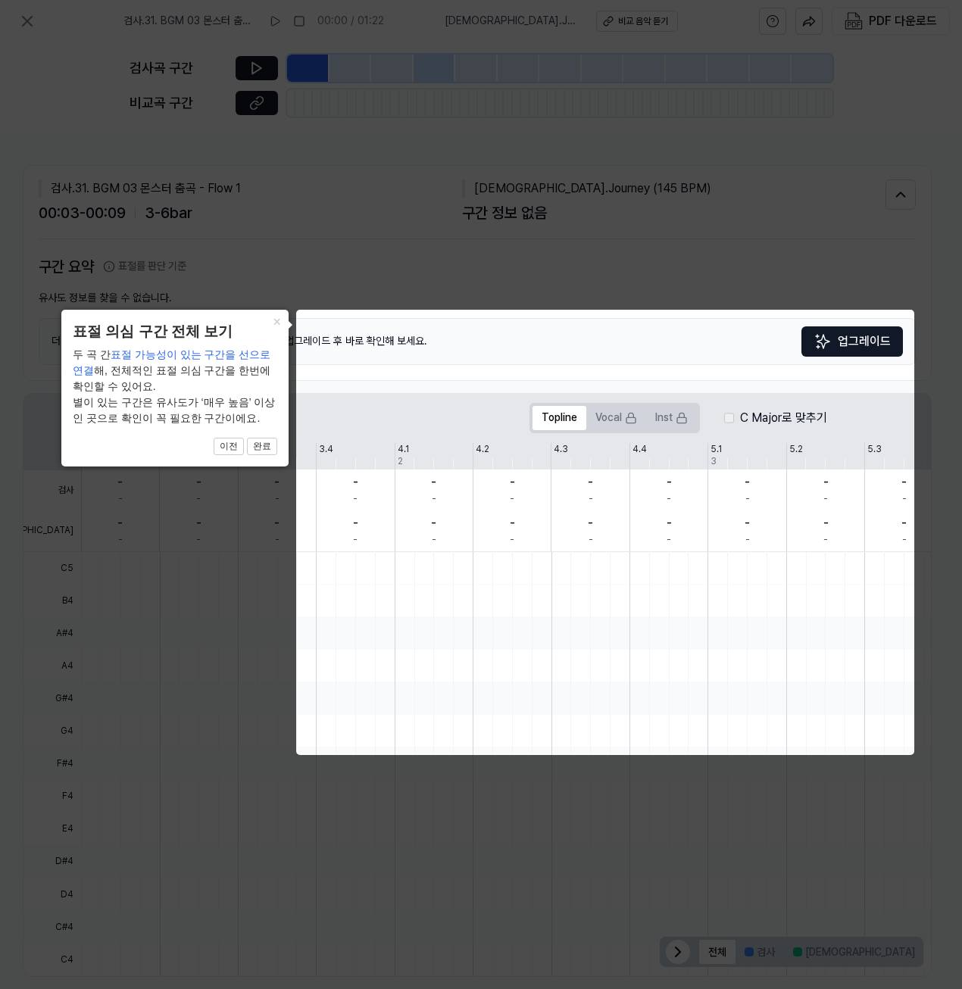
click at [631, 605] on body "검사 . 31. BGM 03 몬스터 춤곡 - Flow 1 00:00 / 01:22 비교 . Journey (145 BPM) 비교 음악 듣기 P…" at bounding box center [481, 494] width 962 height 989
click at [347, 245] on icon at bounding box center [481, 494] width 962 height 989
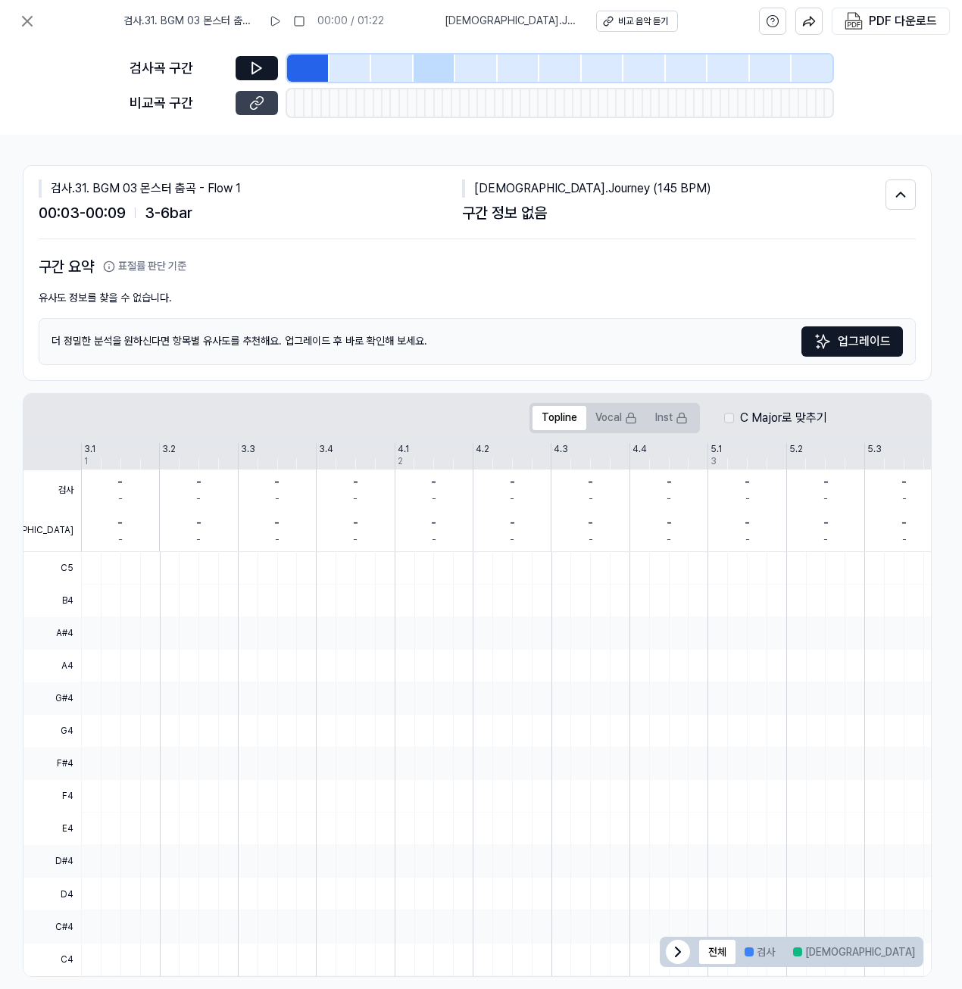
click at [270, 98] on button at bounding box center [257, 103] width 42 height 24
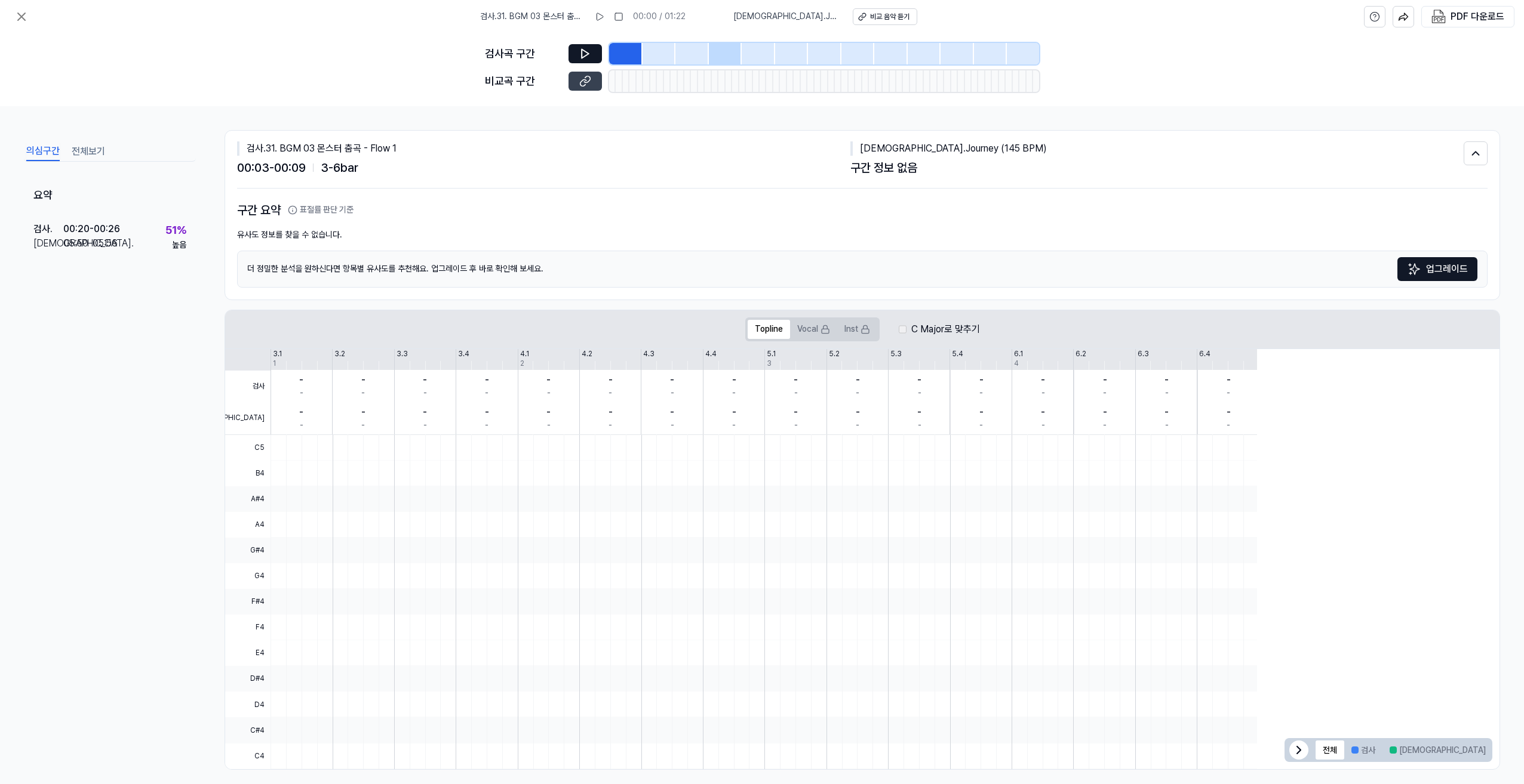
scroll to position [0, 0]
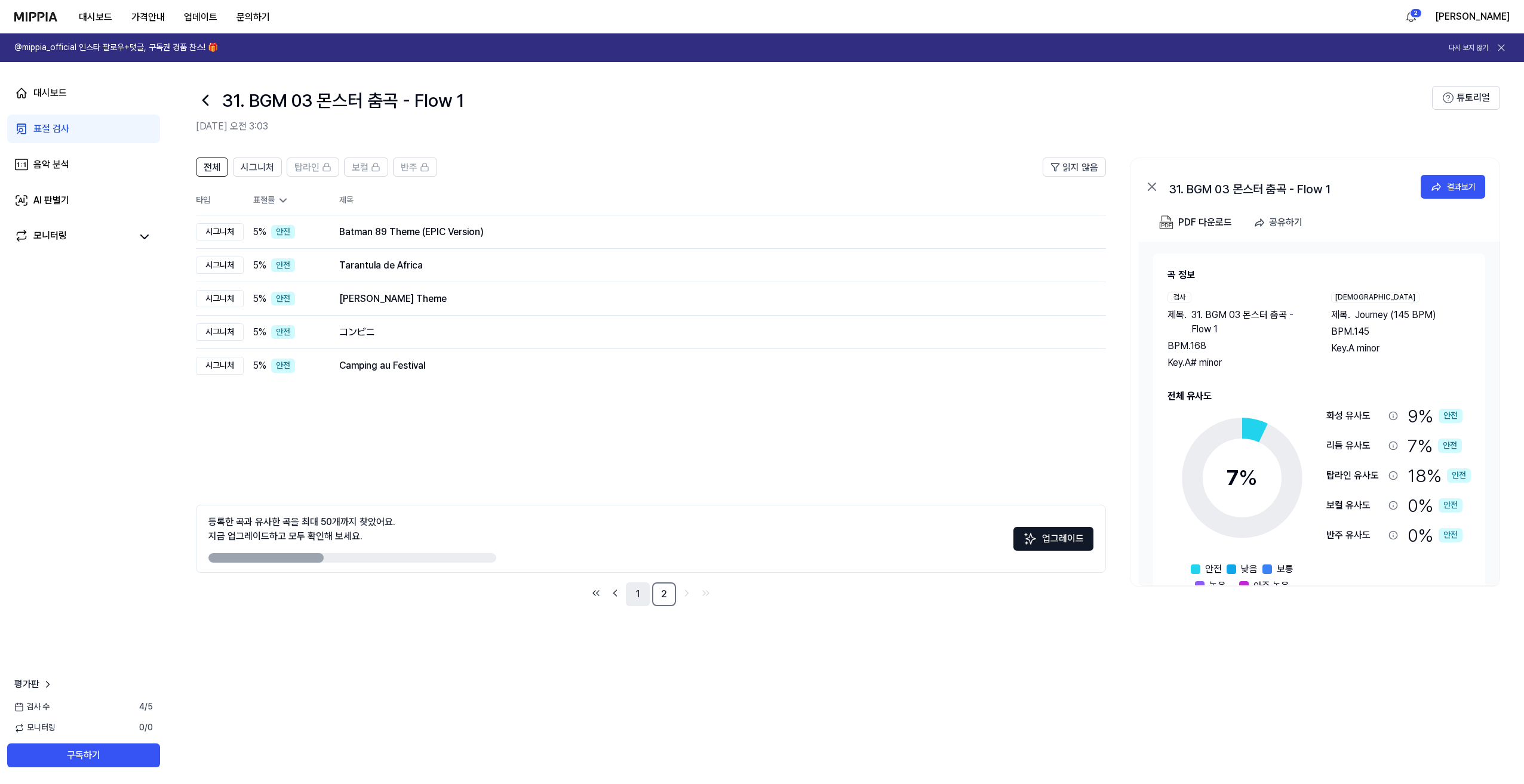
click at [639, 594] on link "1" at bounding box center [638, 594] width 24 height 24
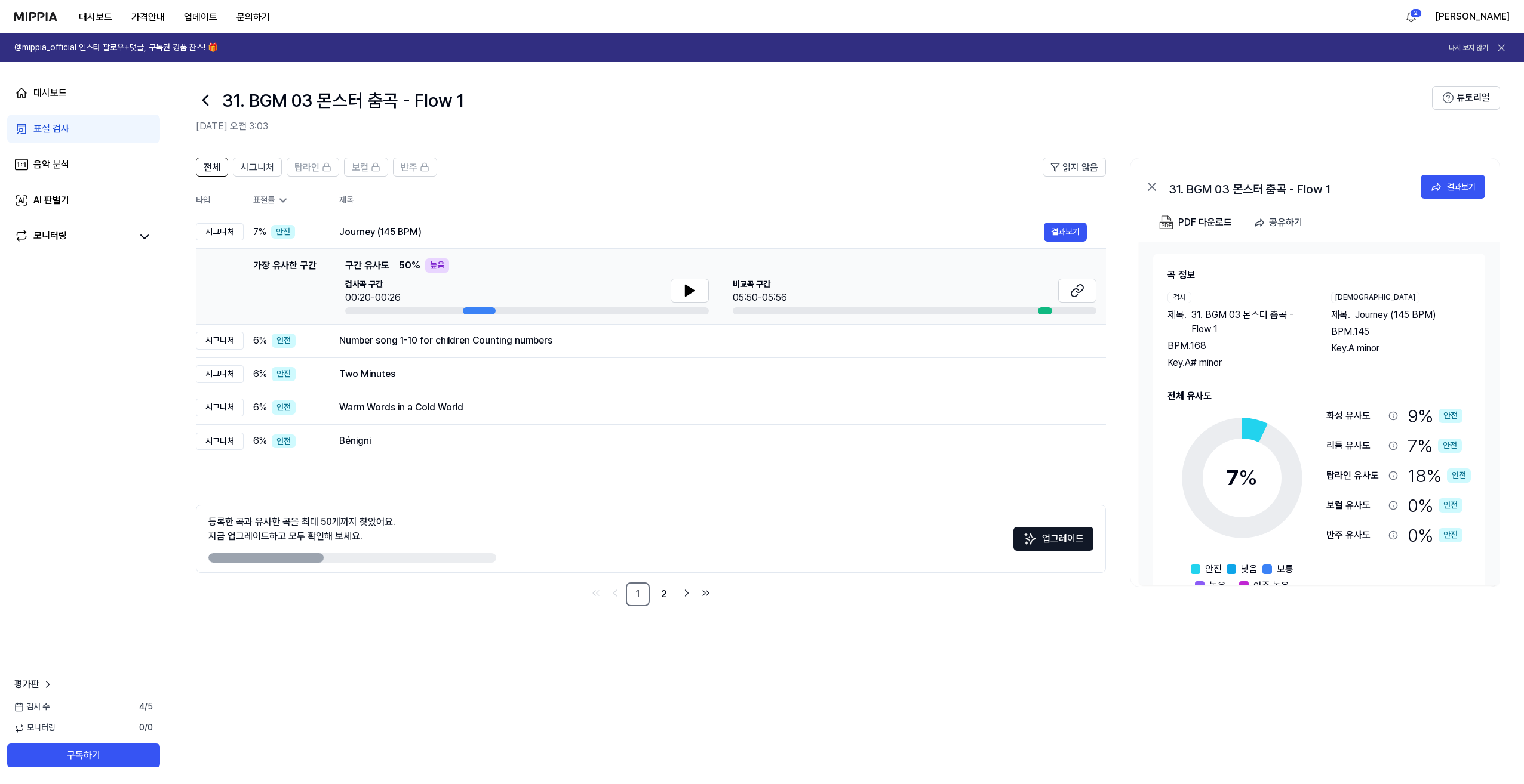
click at [284, 196] on icon at bounding box center [282, 200] width 12 height 12
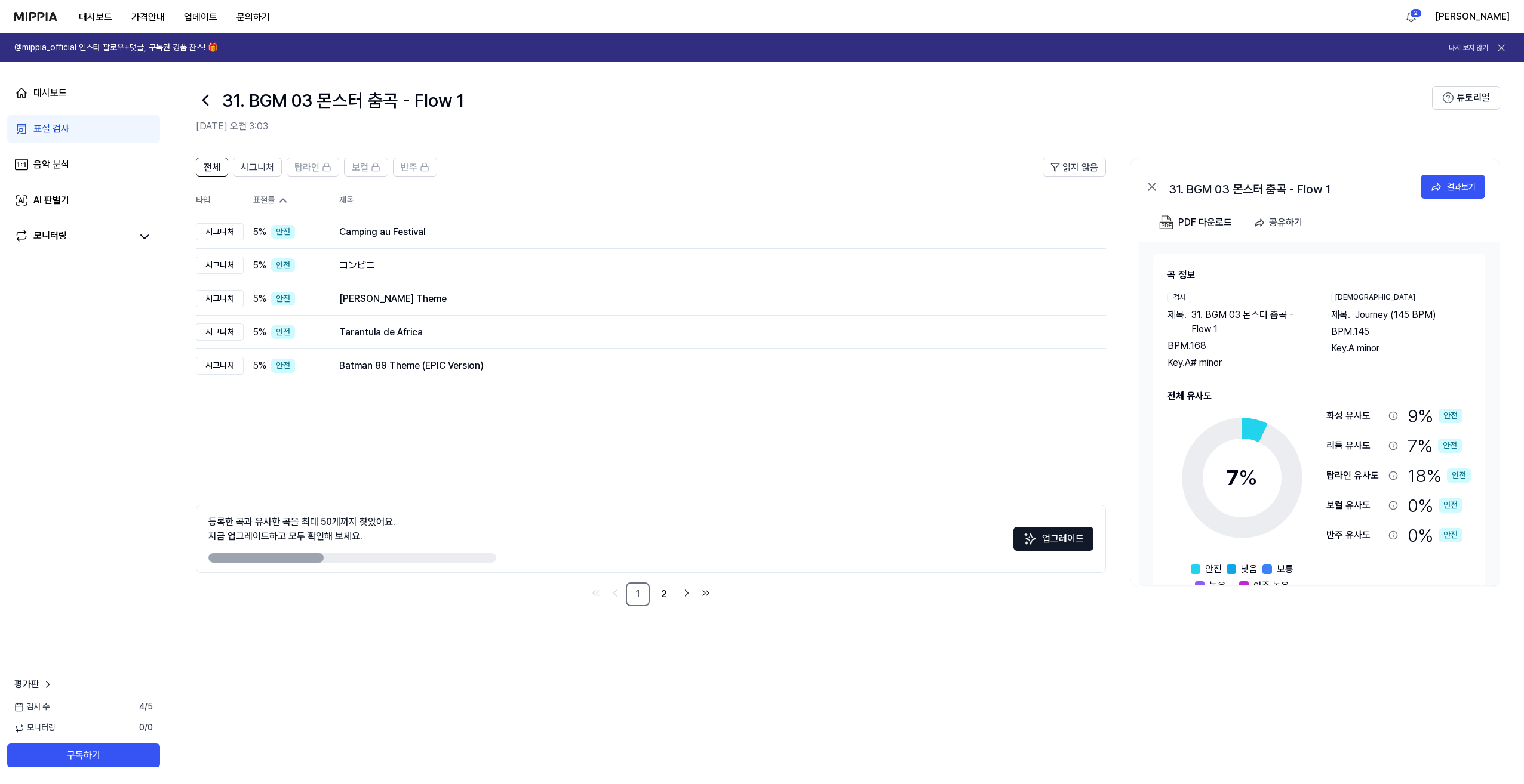
click at [684, 602] on li "pagination" at bounding box center [686, 594] width 17 height 20
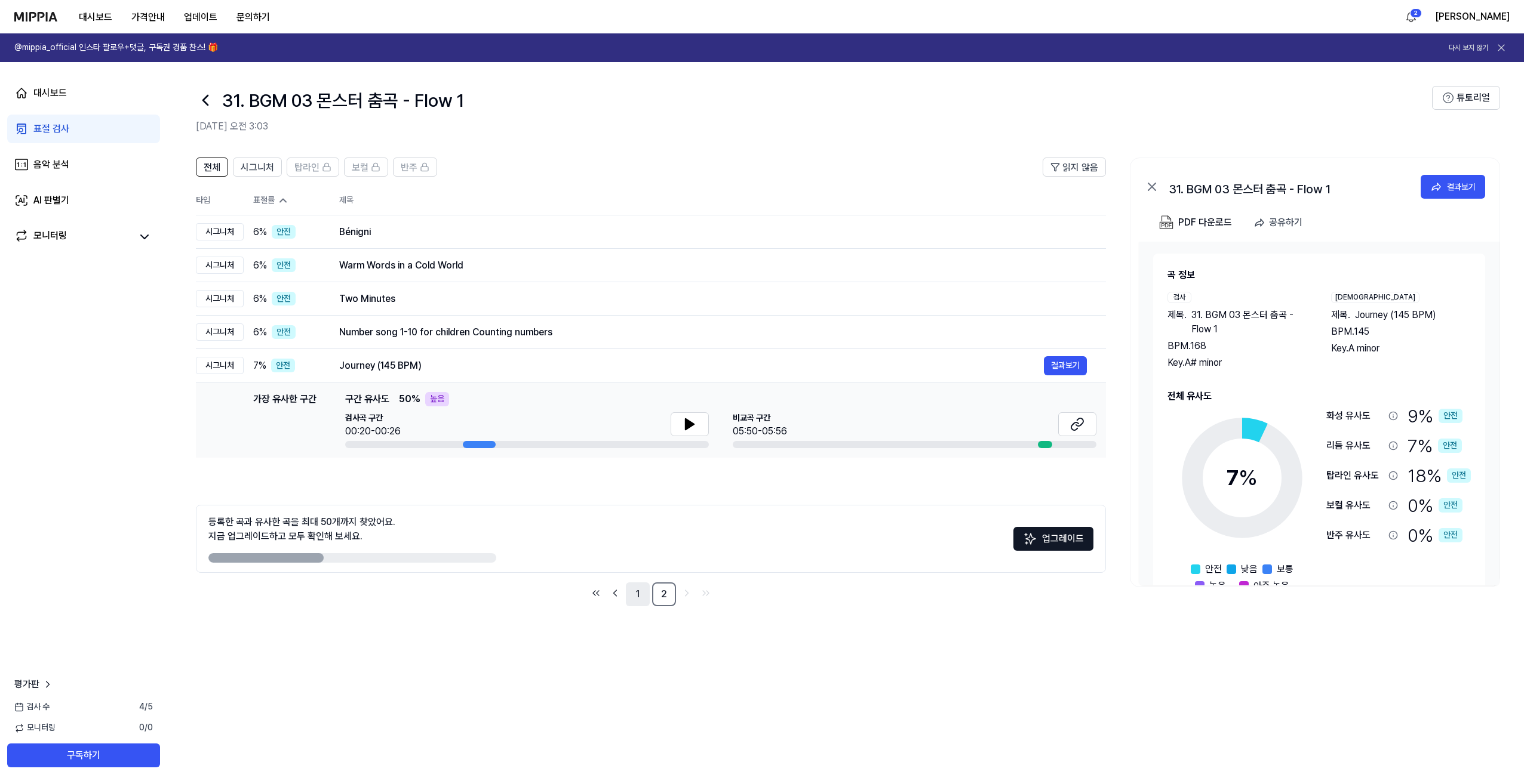
click at [646, 596] on link "1" at bounding box center [638, 594] width 24 height 24
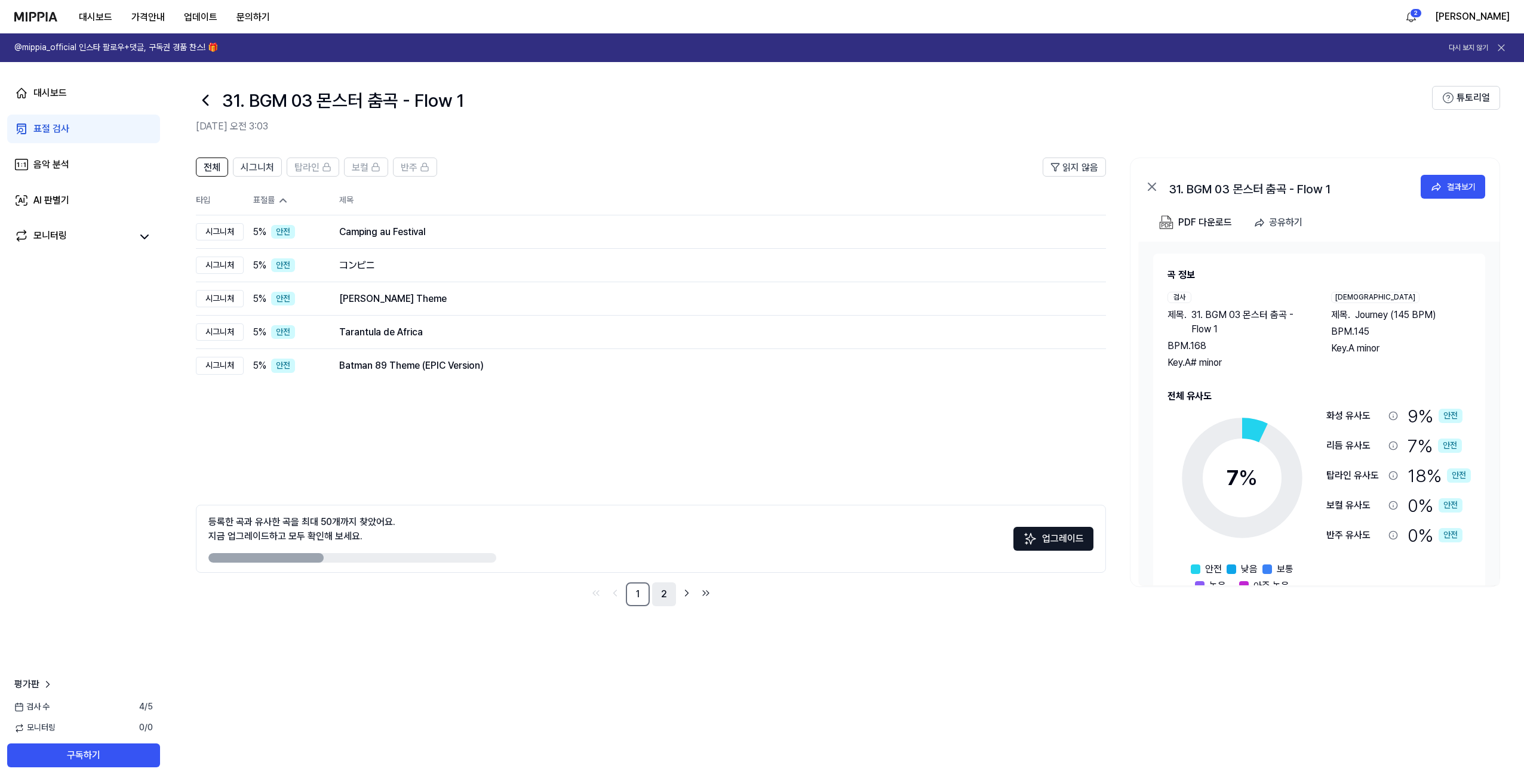
click at [661, 595] on link "2" at bounding box center [664, 594] width 24 height 24
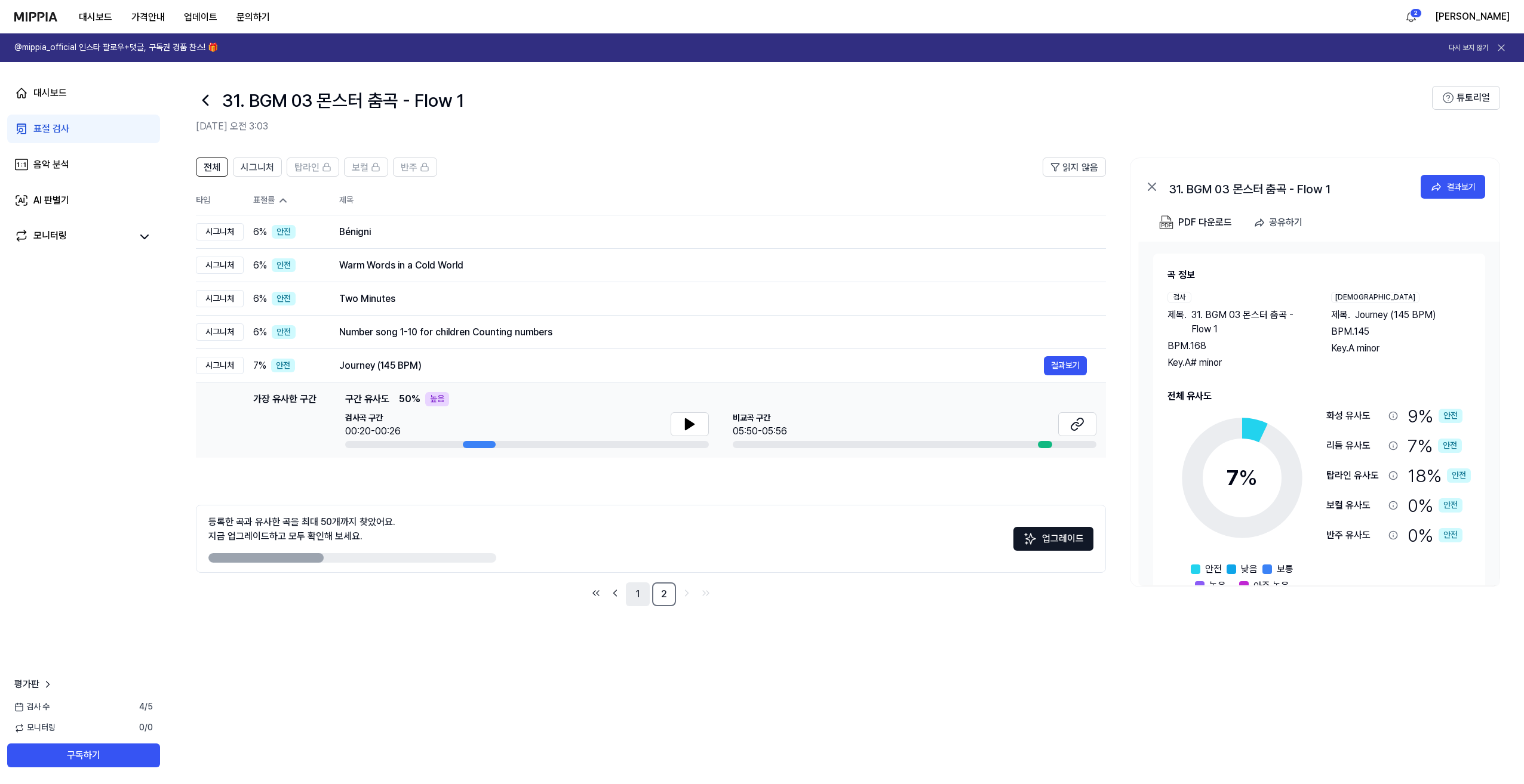
click at [640, 598] on link "1" at bounding box center [638, 594] width 24 height 24
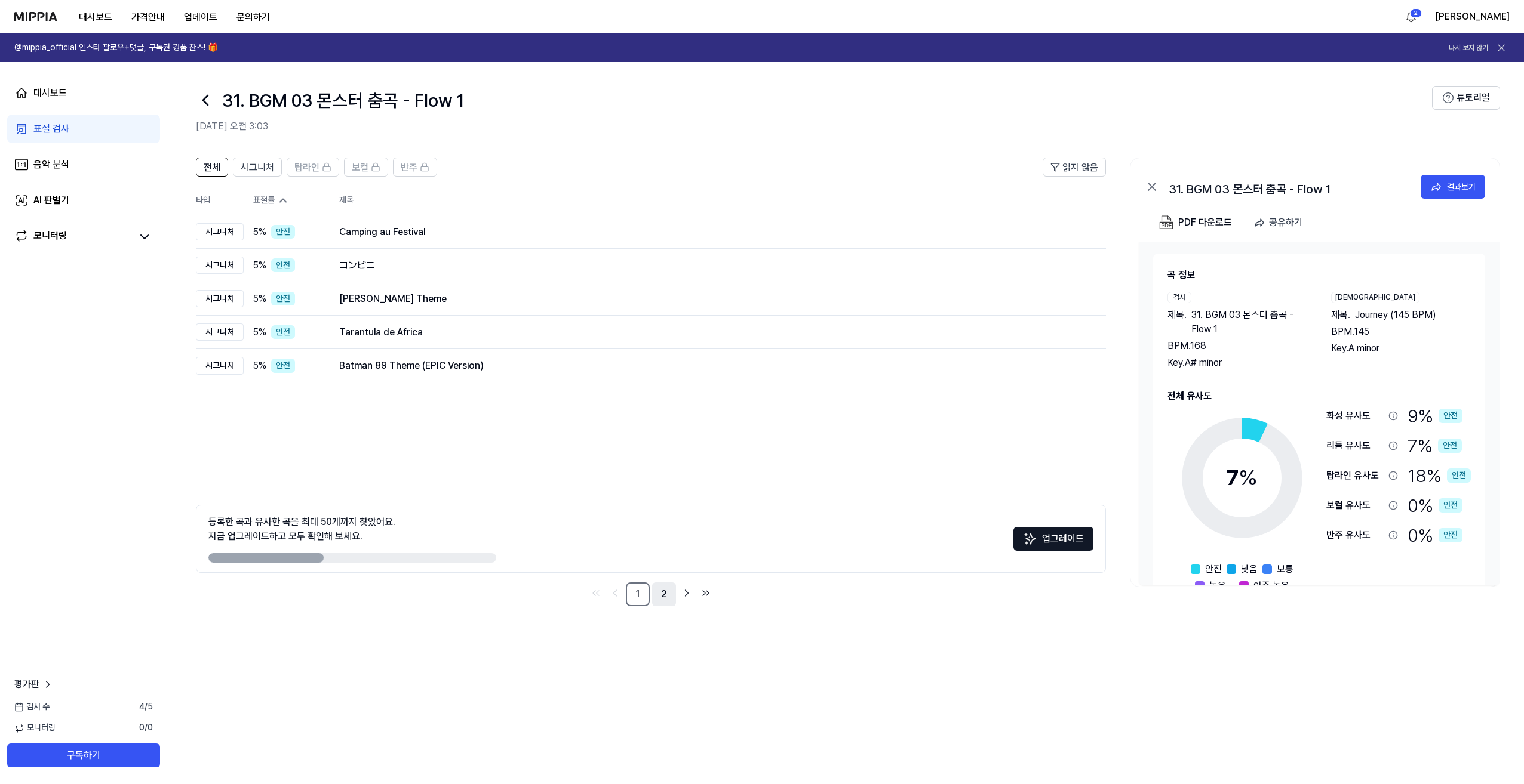
click at [658, 599] on link "2" at bounding box center [664, 594] width 24 height 24
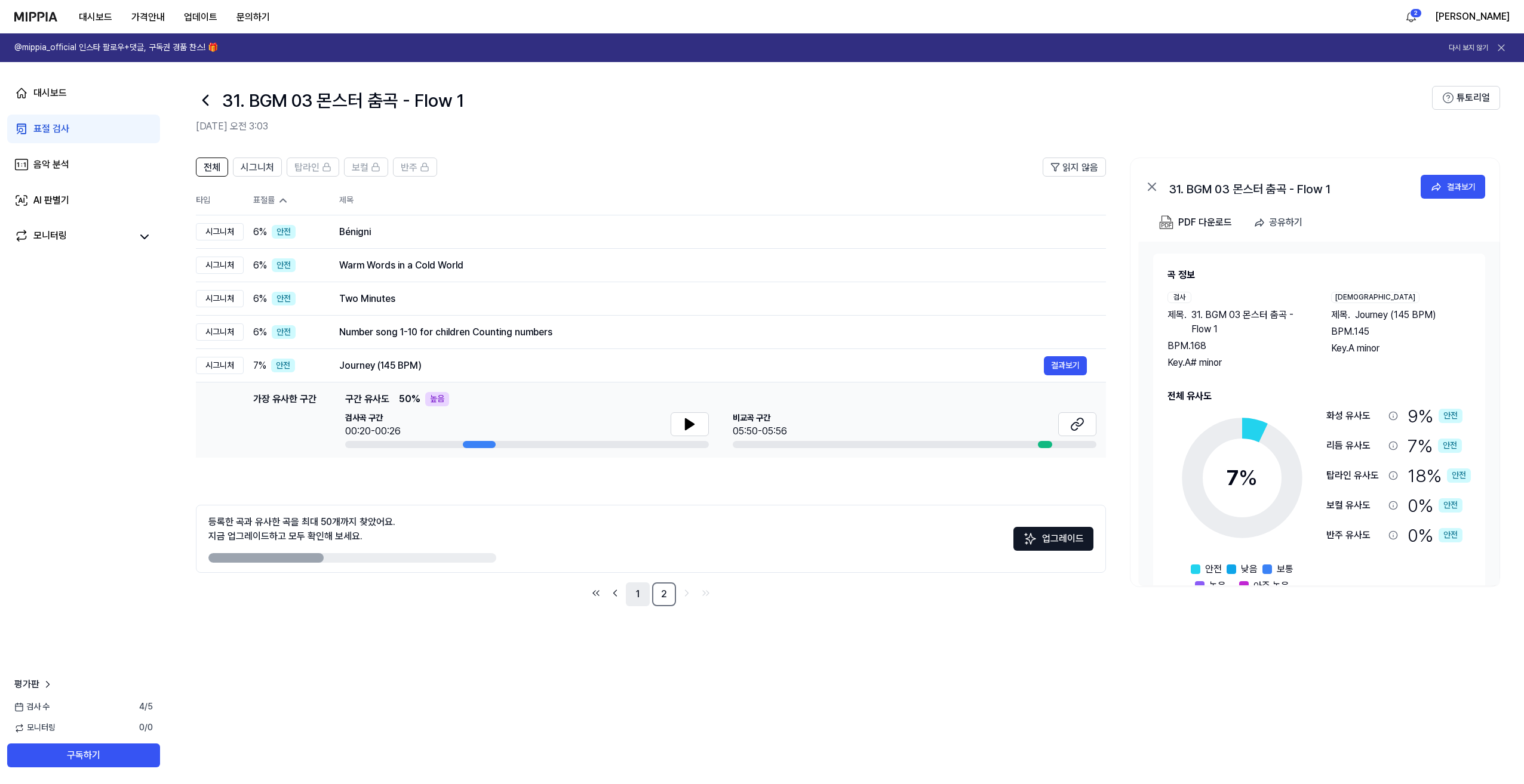
click at [644, 599] on link "1" at bounding box center [638, 594] width 24 height 24
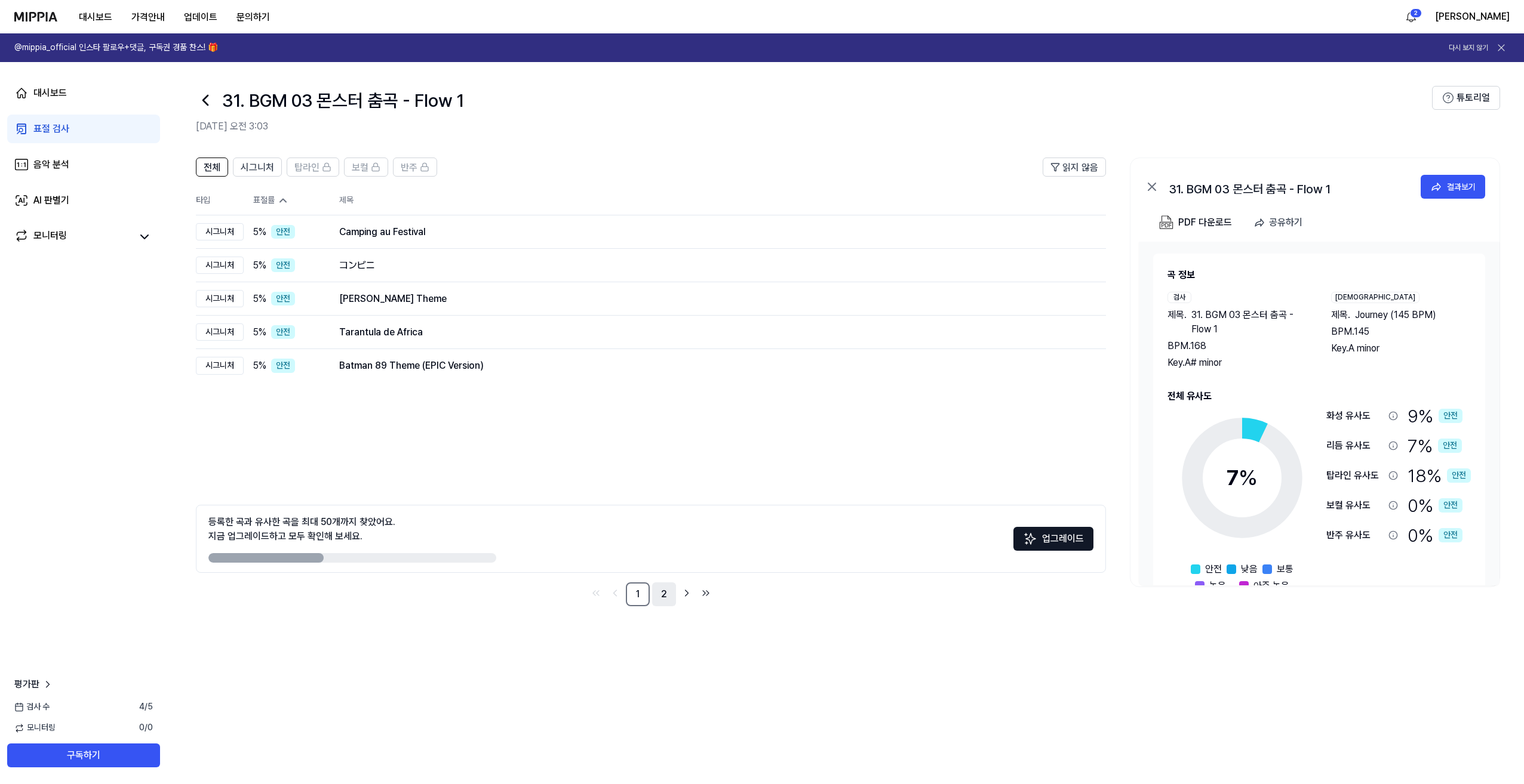
click at [665, 599] on link "2" at bounding box center [664, 594] width 24 height 24
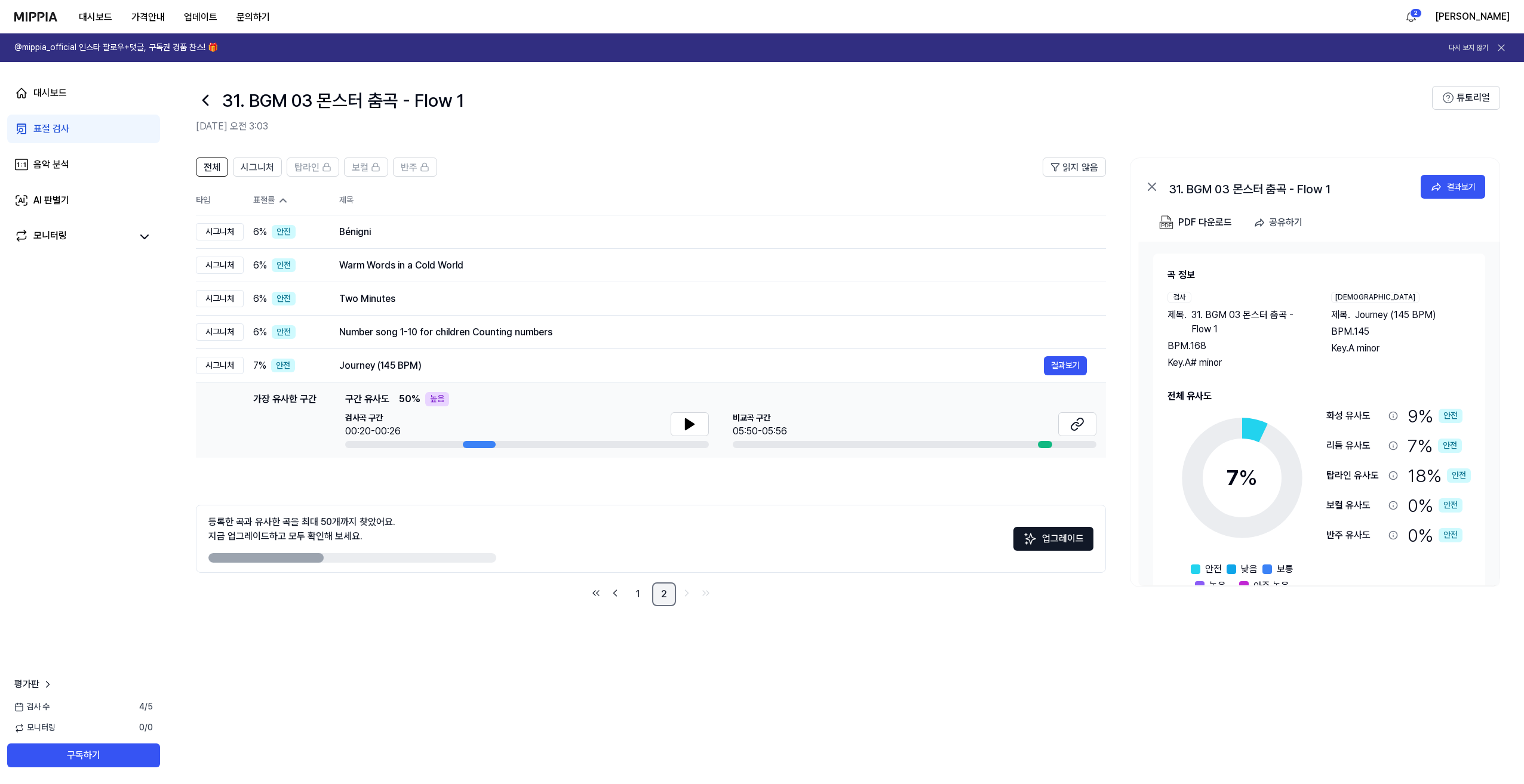
click at [656, 599] on link "2" at bounding box center [664, 594] width 24 height 24
click at [663, 600] on link "2" at bounding box center [664, 594] width 24 height 24
click at [648, 596] on ul "1 2" at bounding box center [650, 594] width 127 height 24
click at [648, 596] on link "1" at bounding box center [638, 594] width 24 height 24
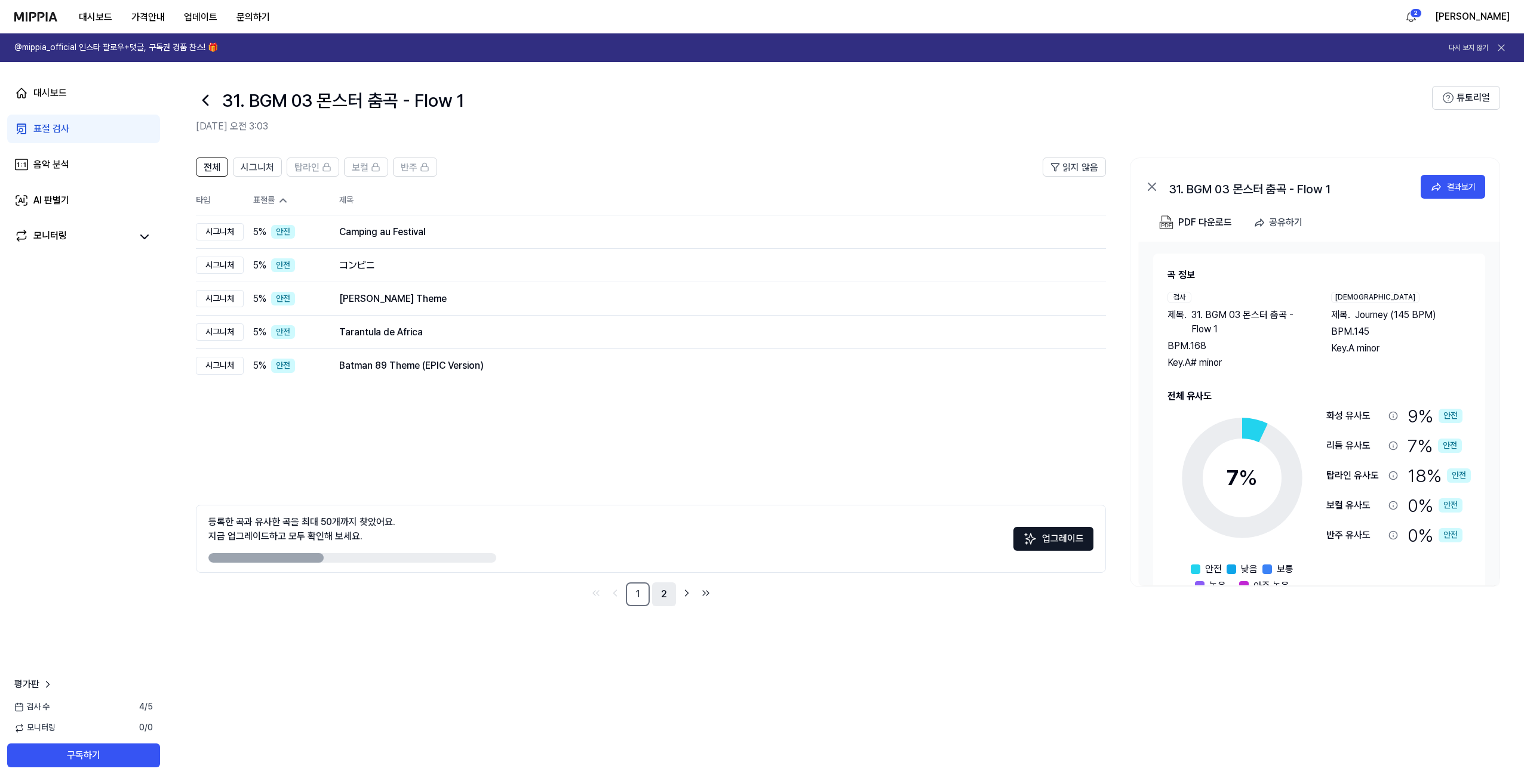
click at [662, 594] on link "2" at bounding box center [664, 594] width 24 height 24
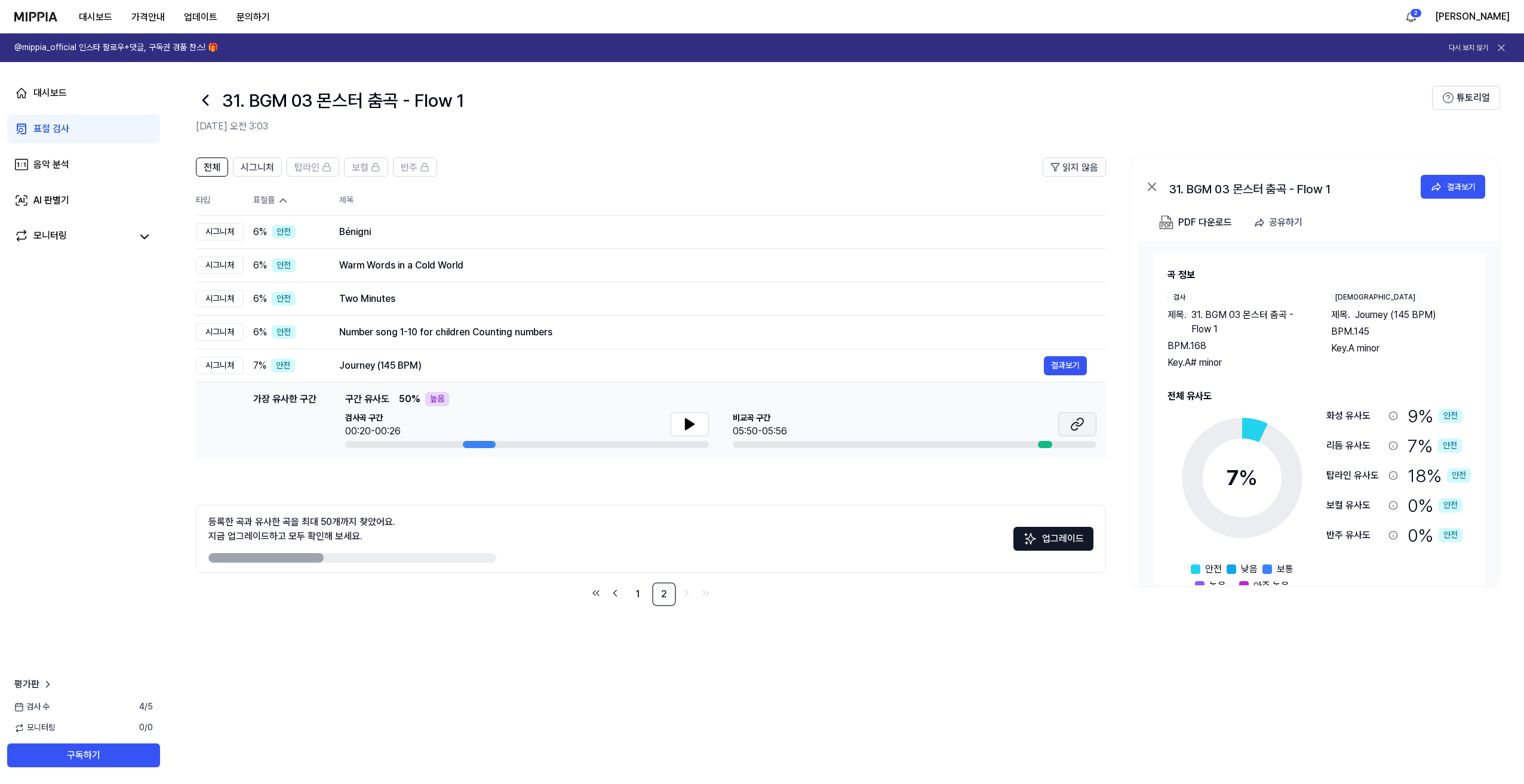
click at [758, 429] on icon at bounding box center [1077, 424] width 14 height 14
click at [683, 417] on icon at bounding box center [690, 424] width 14 height 14
click at [412, 444] on div at bounding box center [527, 444] width 363 height 7
click at [397, 449] on td "가장 유사한 구간 가장 유사한 구간 구간 유사도 50 % 높음 검사곡 구간 00:22/00:26 비교곡 구간 05:50-05:56 결과보기" at bounding box center [650, 419] width 910 height 75
click at [758, 221] on div "PDF 다운로드" at bounding box center [1205, 223] width 54 height 16
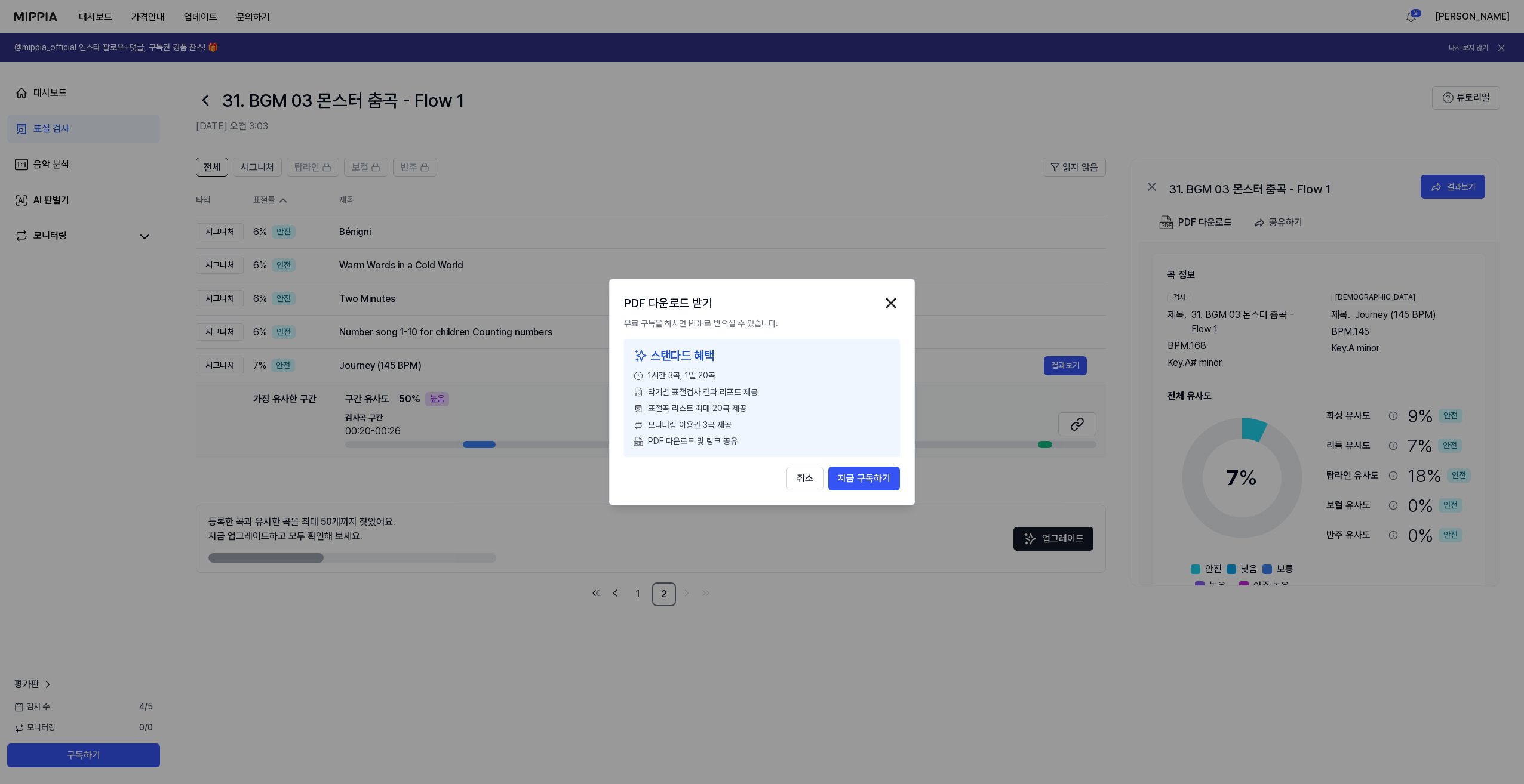
click at [758, 299] on div "PDF 다운로드 받기 유료 구독을 하시면 PDF로 받으실 수 있습니다. 스탠다드 혜택 1시간 3곡, 1일 20곡 악기별 표절검사 결과 리포트 …" at bounding box center [762, 392] width 306 height 227
click at [758, 299] on img "button" at bounding box center [891, 303] width 18 height 18
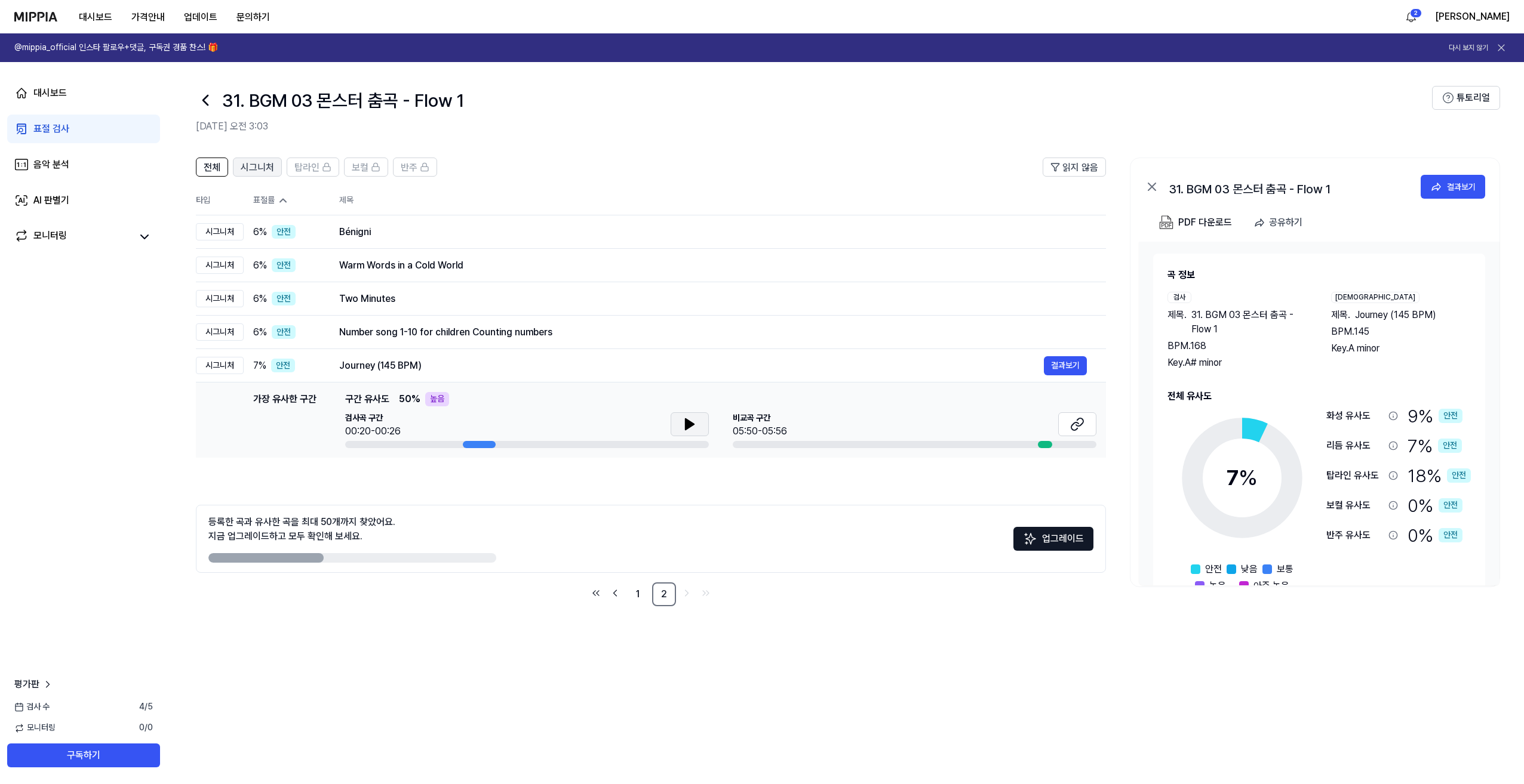
click at [247, 173] on span "시그니처" at bounding box center [257, 168] width 33 height 14
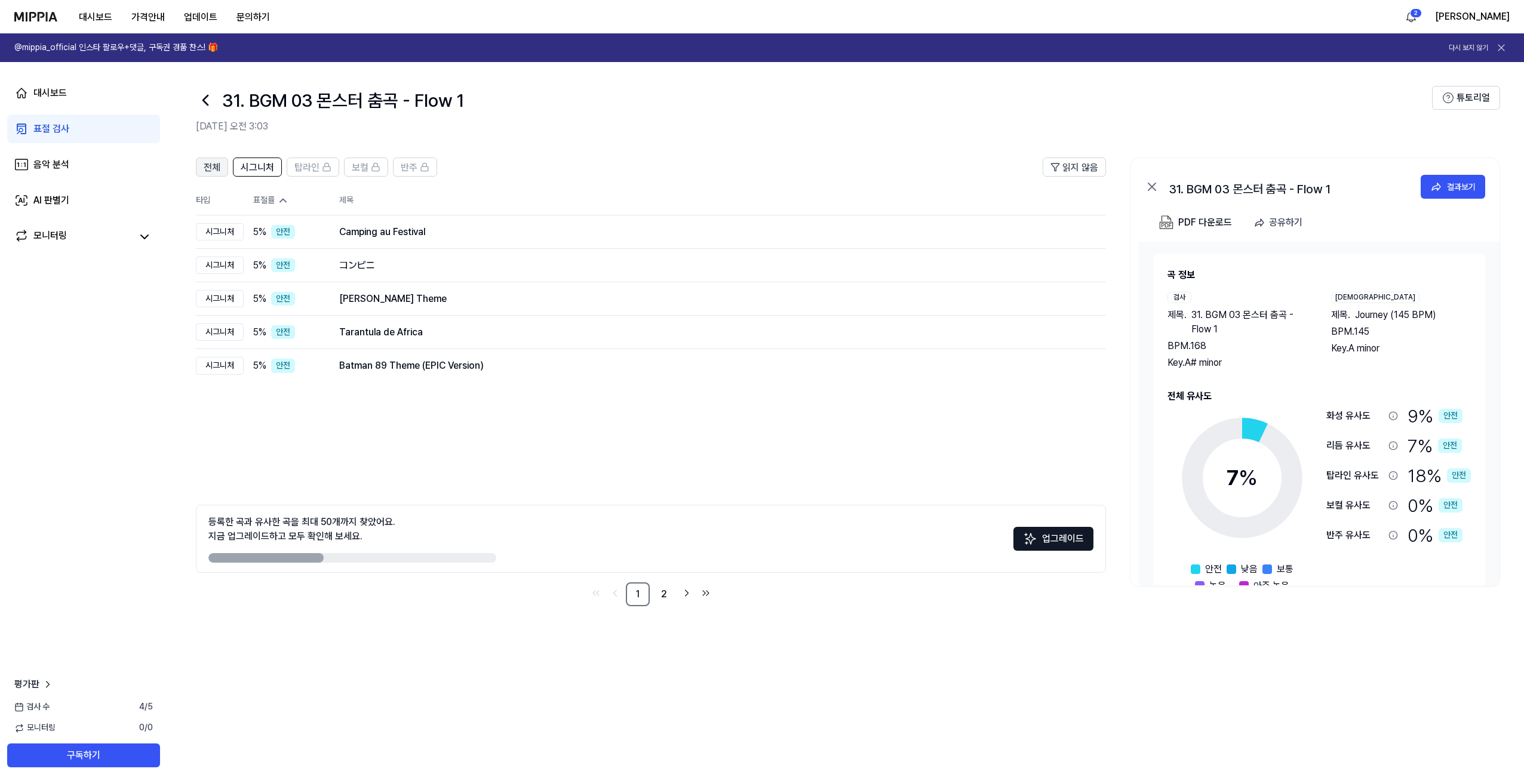
click at [222, 171] on button "전체" at bounding box center [211, 167] width 32 height 19
click at [250, 168] on span "시그니처" at bounding box center [257, 168] width 33 height 14
click at [223, 230] on div "시그니처" at bounding box center [219, 232] width 48 height 18
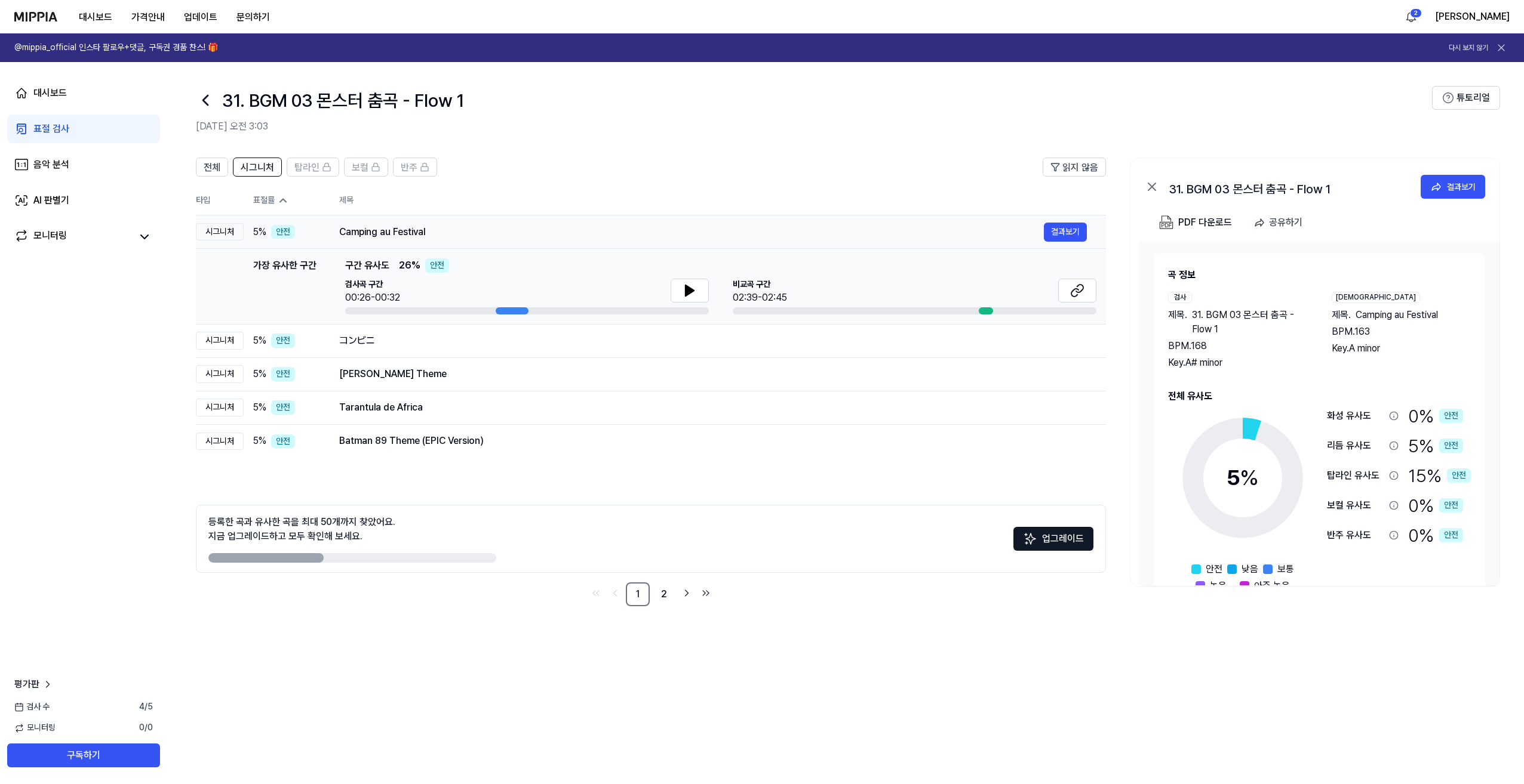
click at [223, 230] on div "시그니처" at bounding box center [219, 232] width 48 height 18
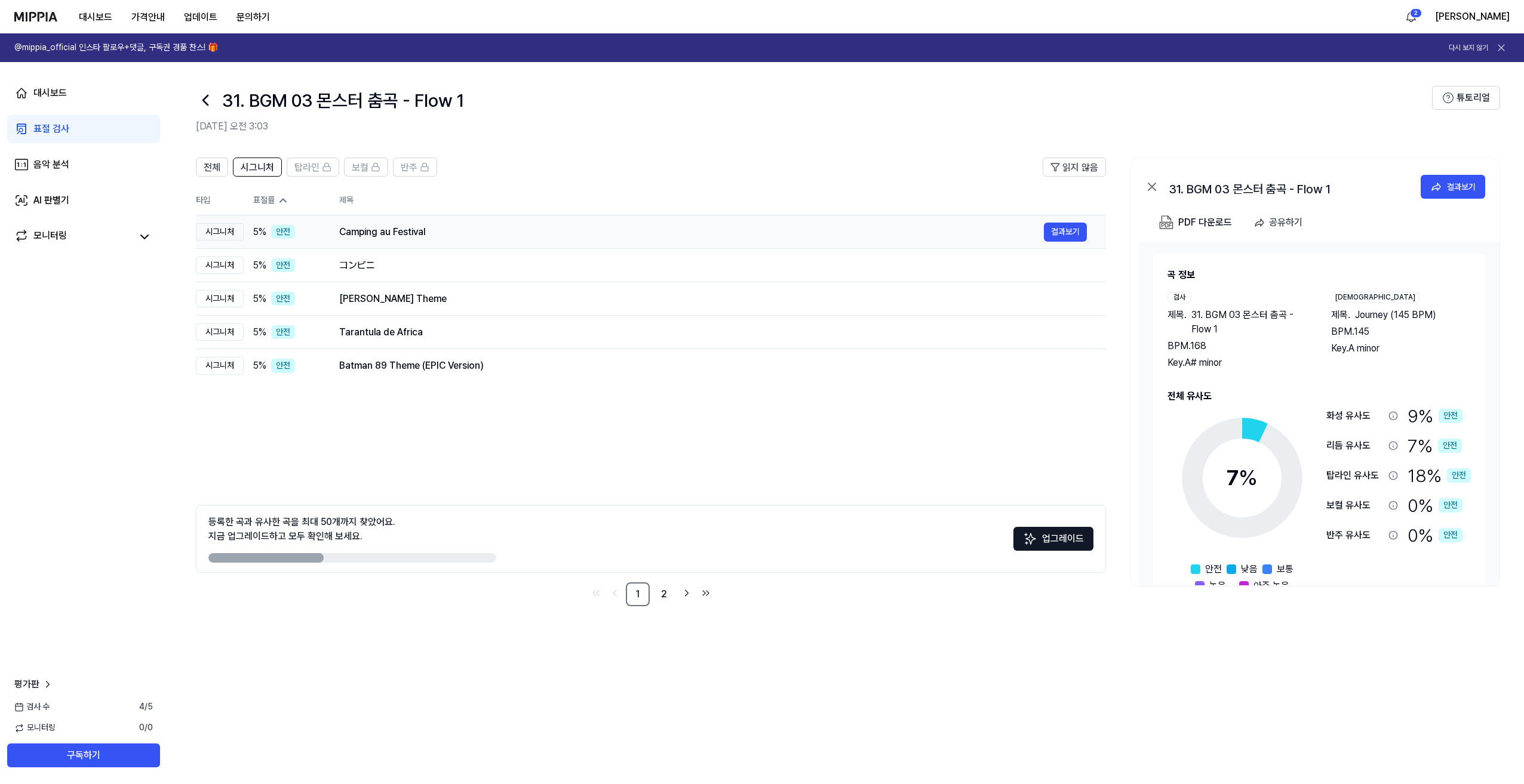
drag, startPoint x: 204, startPoint y: 234, endPoint x: 244, endPoint y: 236, distance: 40.0
click at [244, 236] on tr "시그니처 5 % 안전 Camping au Festival 결과보기" at bounding box center [650, 232] width 910 height 33
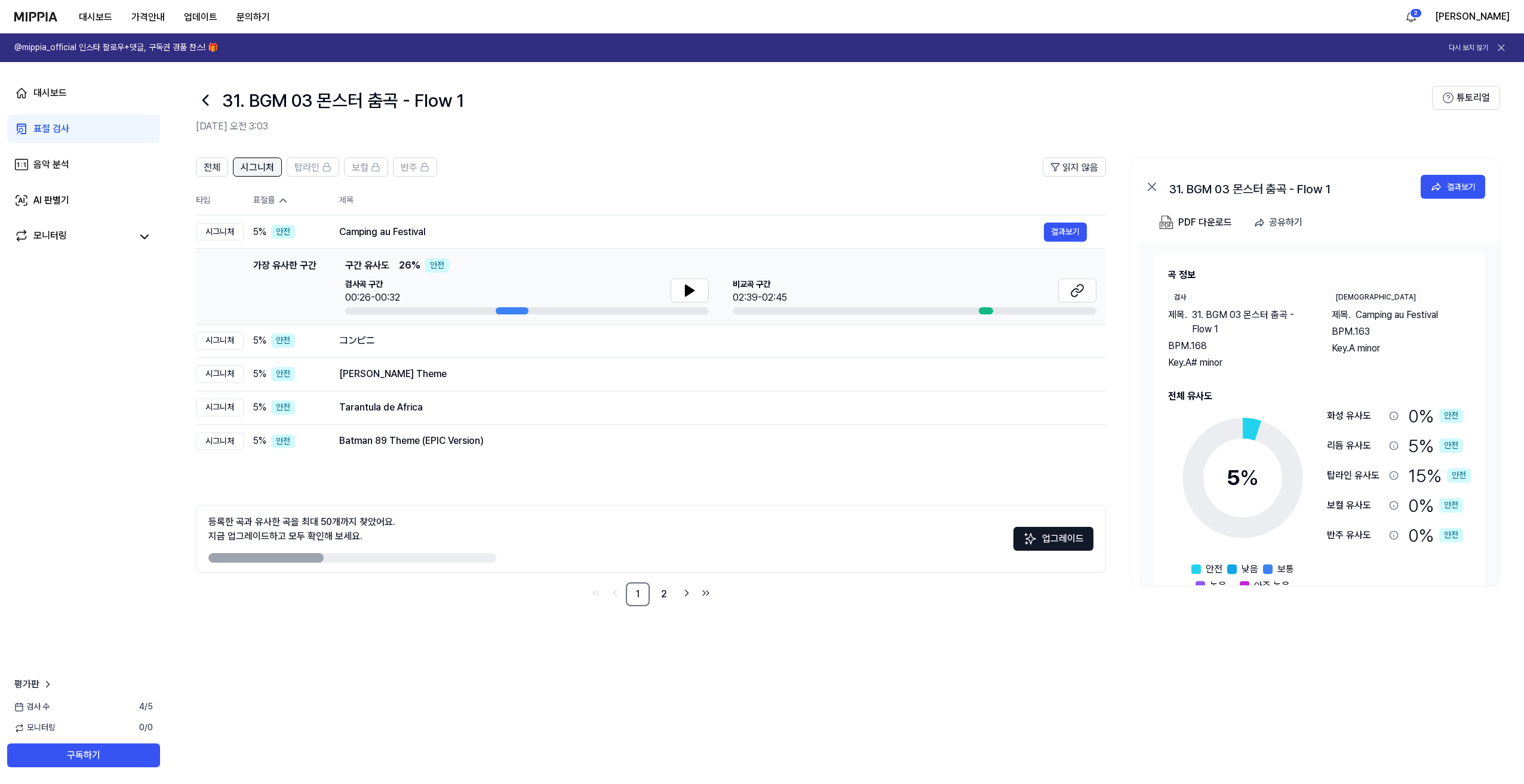
click at [250, 164] on span "시그니처" at bounding box center [257, 168] width 33 height 14
click at [253, 169] on span "시그니처" at bounding box center [257, 168] width 33 height 14
click at [197, 162] on button "전체" at bounding box center [211, 167] width 32 height 19
click at [263, 169] on span "시그니처" at bounding box center [257, 168] width 33 height 14
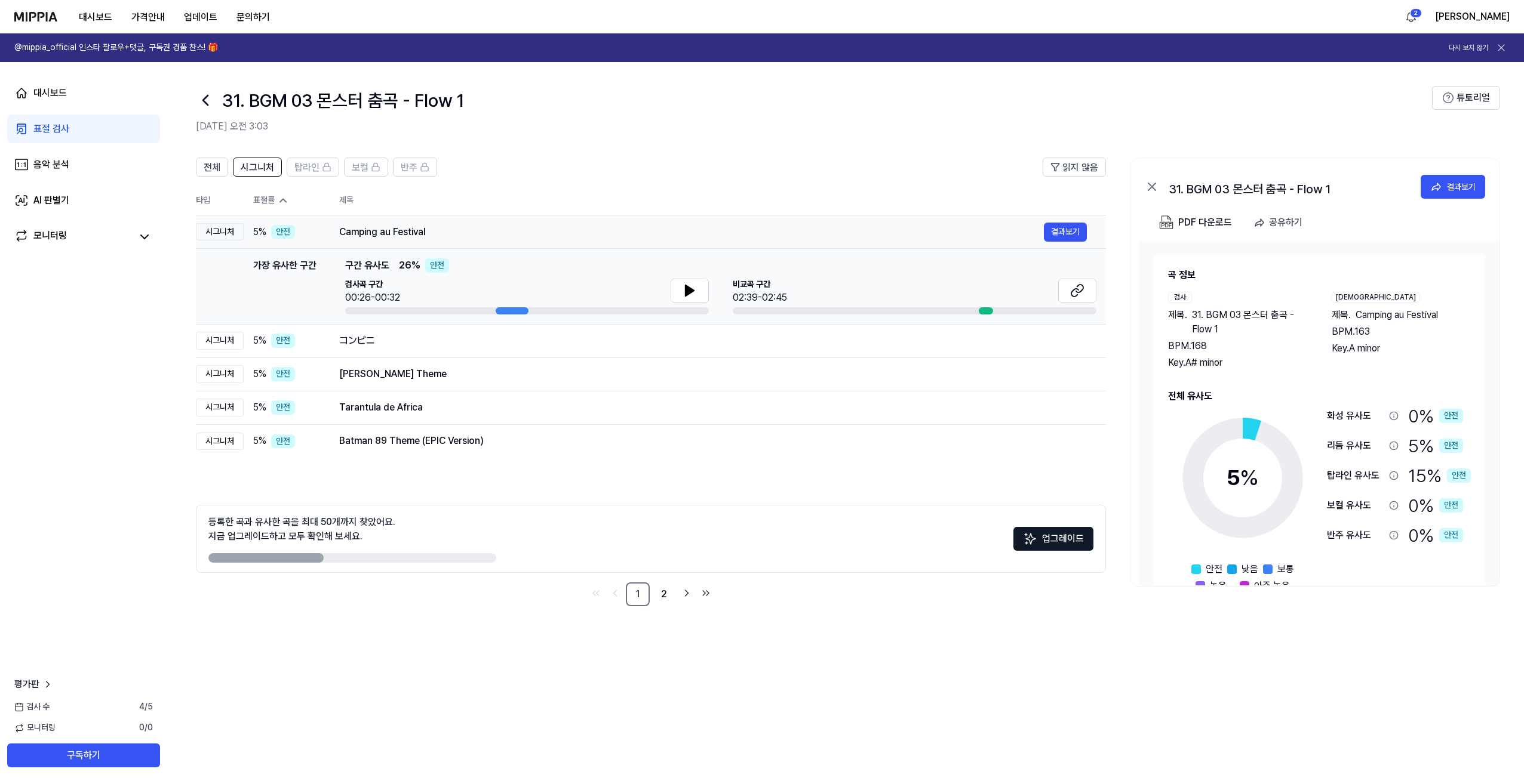
click at [225, 235] on div "시그니처" at bounding box center [219, 232] width 48 height 18
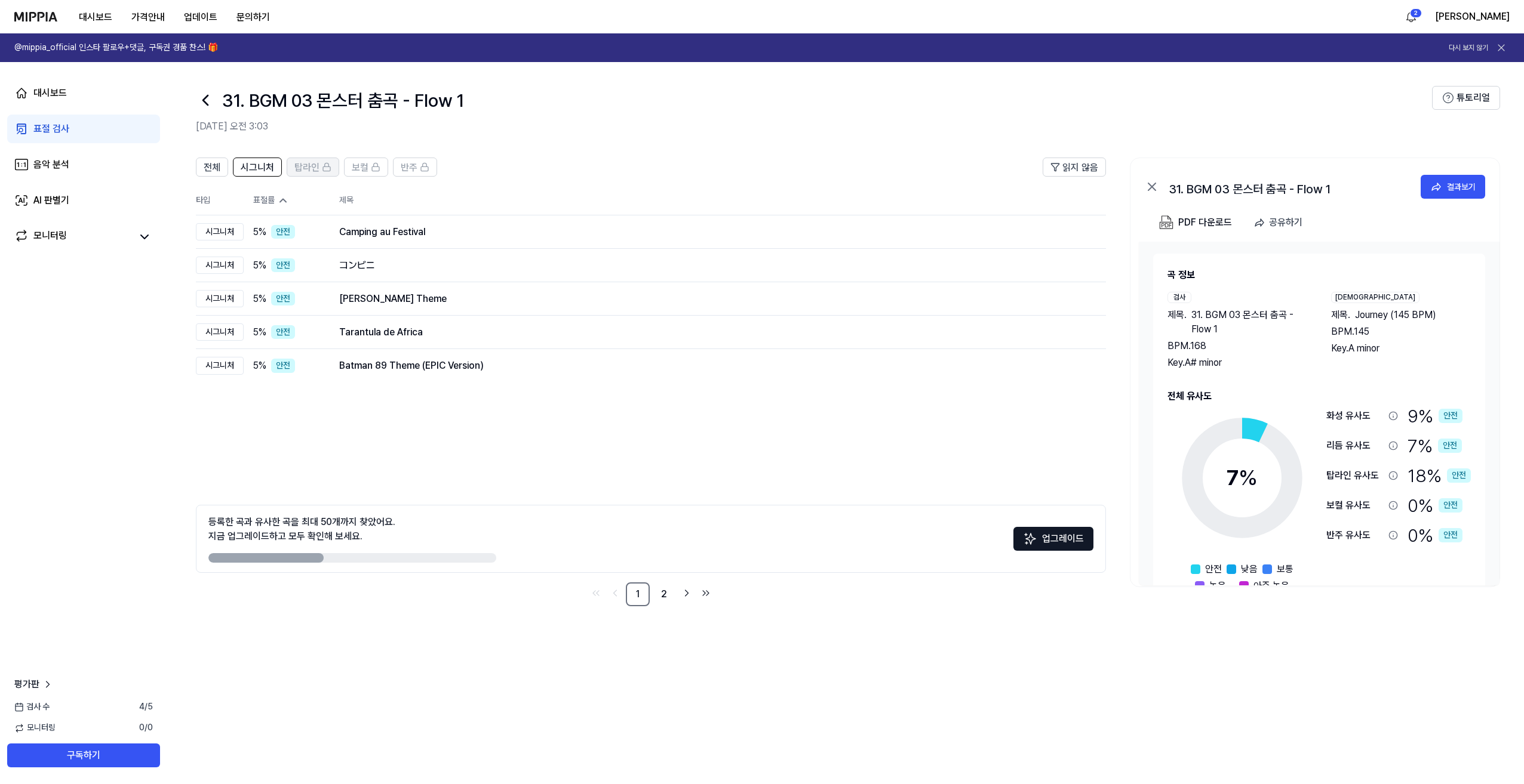
click at [315, 169] on span "탑라인" at bounding box center [307, 168] width 25 height 14
click at [353, 167] on span "보컬" at bounding box center [360, 168] width 17 height 14
click at [412, 169] on span "반주" at bounding box center [408, 168] width 17 height 14
click at [758, 483] on div "18 % 안전" at bounding box center [1439, 476] width 63 height 25
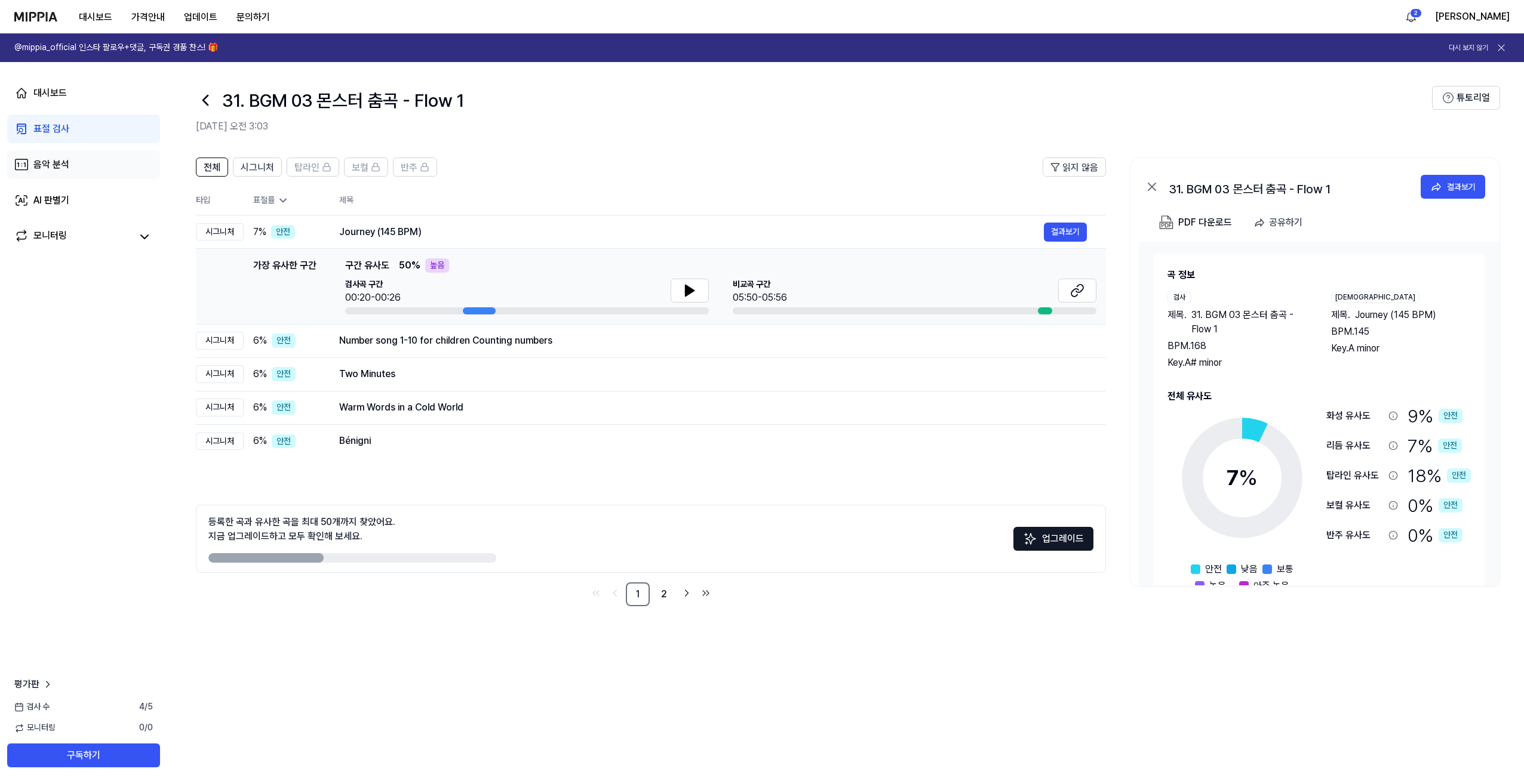
click at [68, 171] on div "음악 분석" at bounding box center [50, 165] width 35 height 14
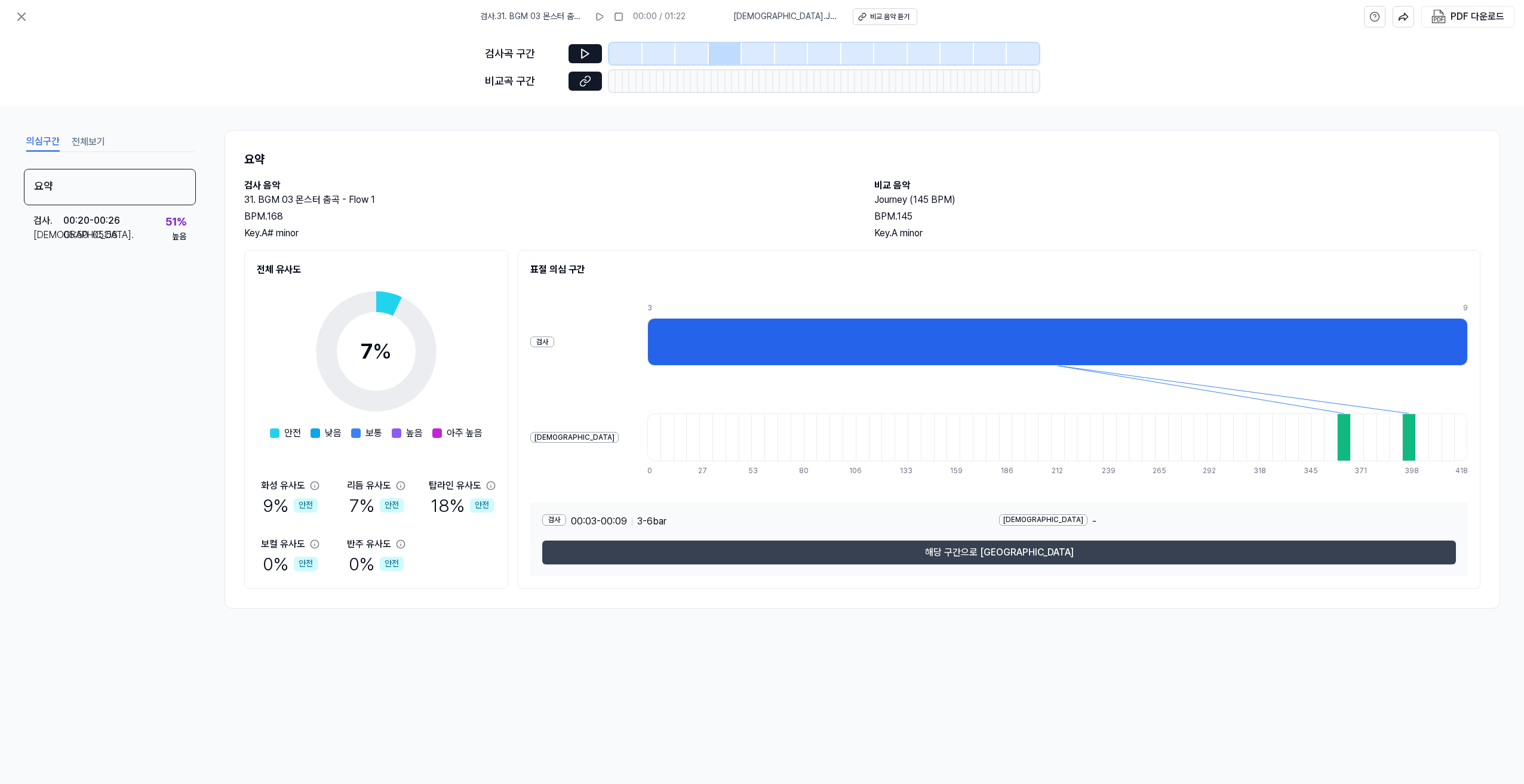
click at [758, 544] on button "해당 구간으로 이동" at bounding box center [999, 552] width 914 height 24
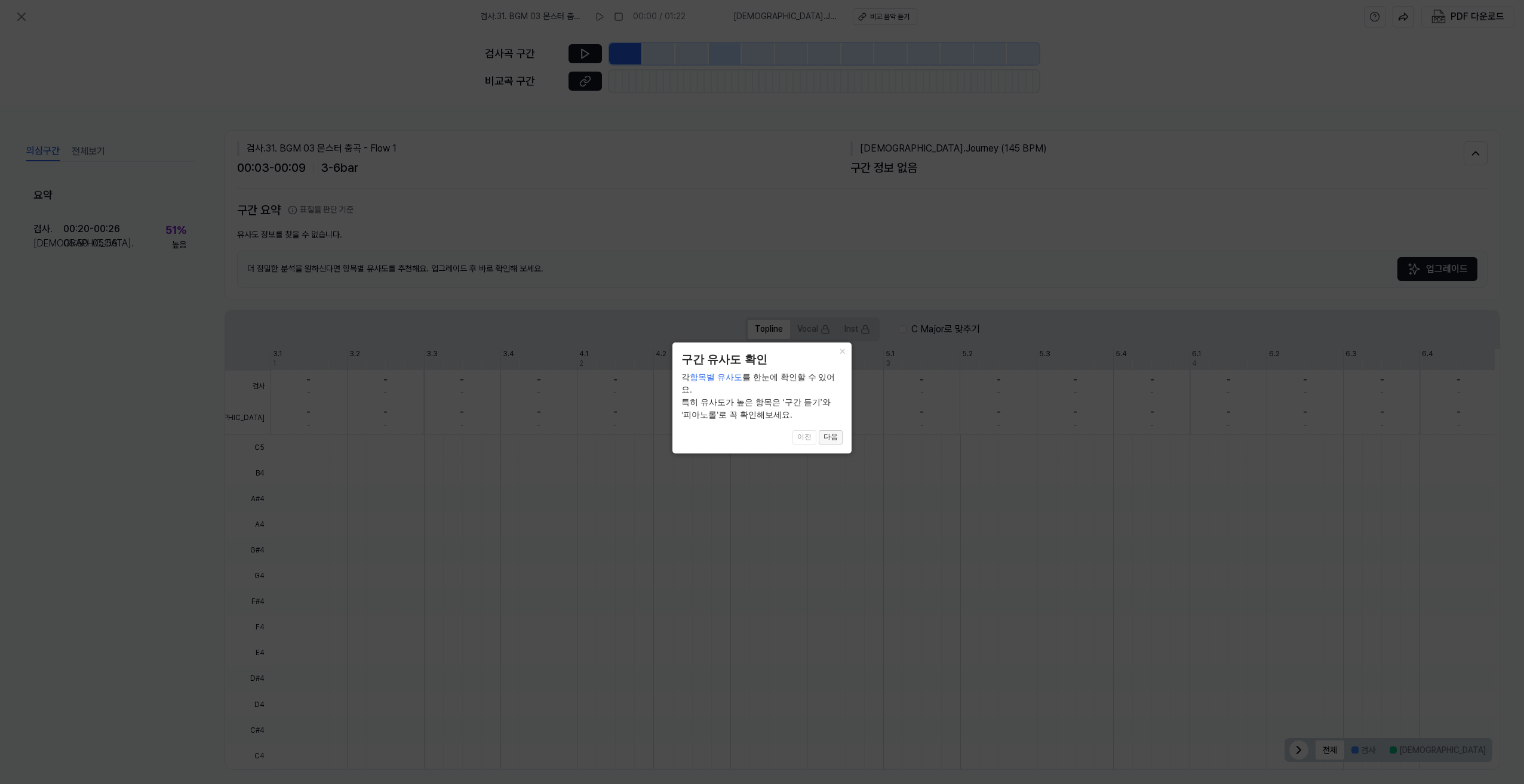
click at [758, 430] on button "다음" at bounding box center [830, 437] width 24 height 14
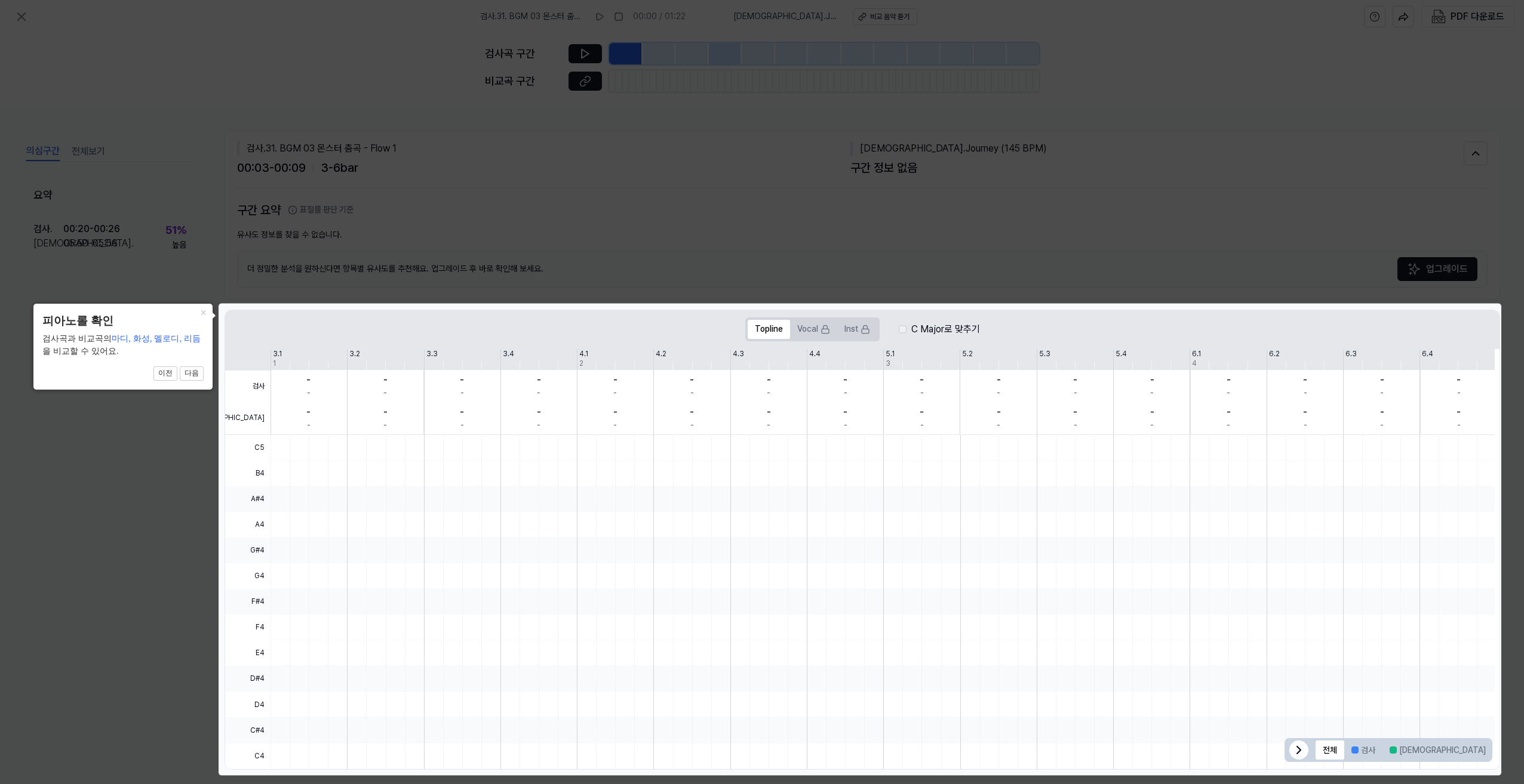
click at [758, 481] on div at bounding box center [882, 474] width 1224 height 26
click at [192, 373] on button "다음" at bounding box center [192, 373] width 24 height 14
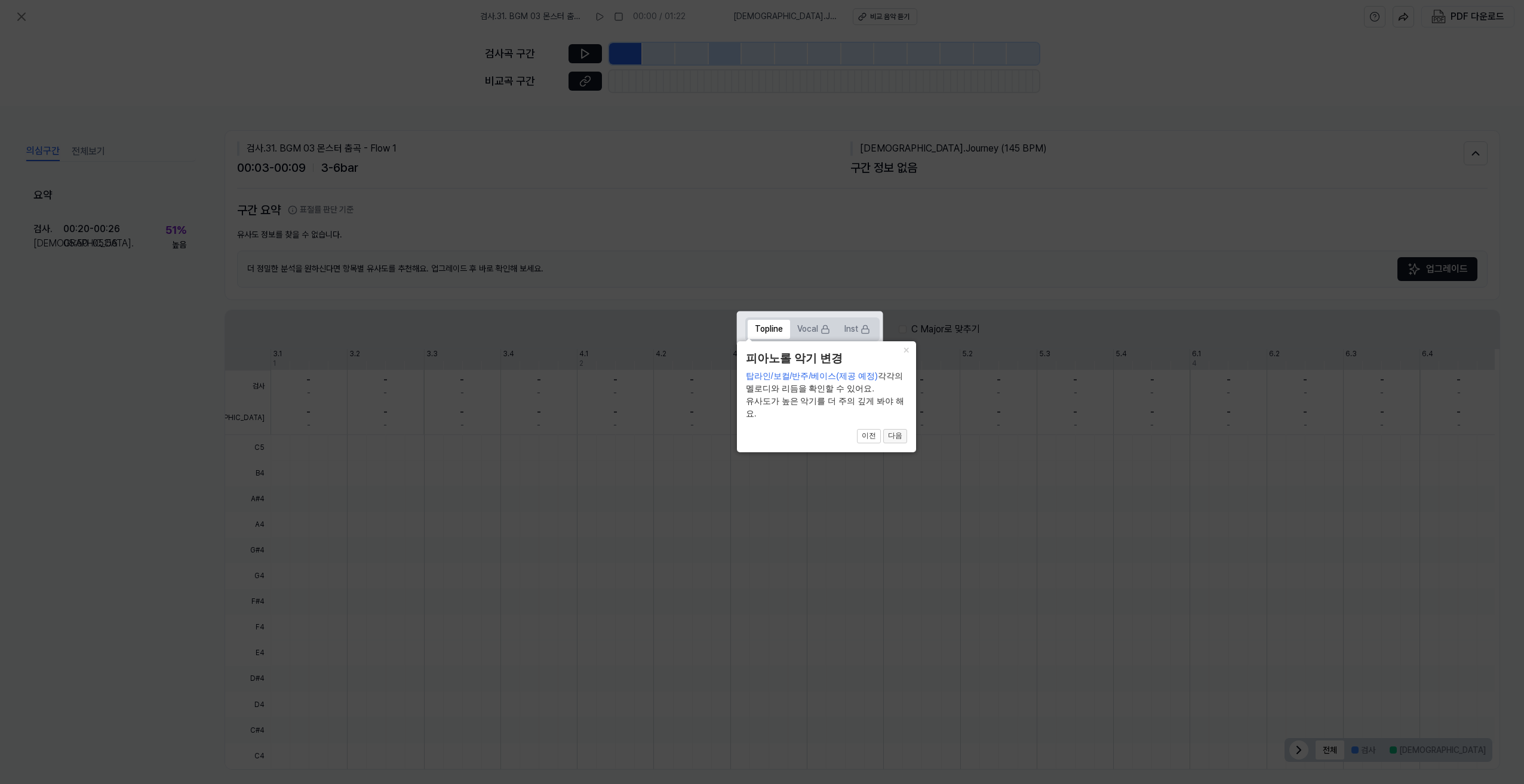
click at [758, 432] on button "다음" at bounding box center [895, 437] width 24 height 14
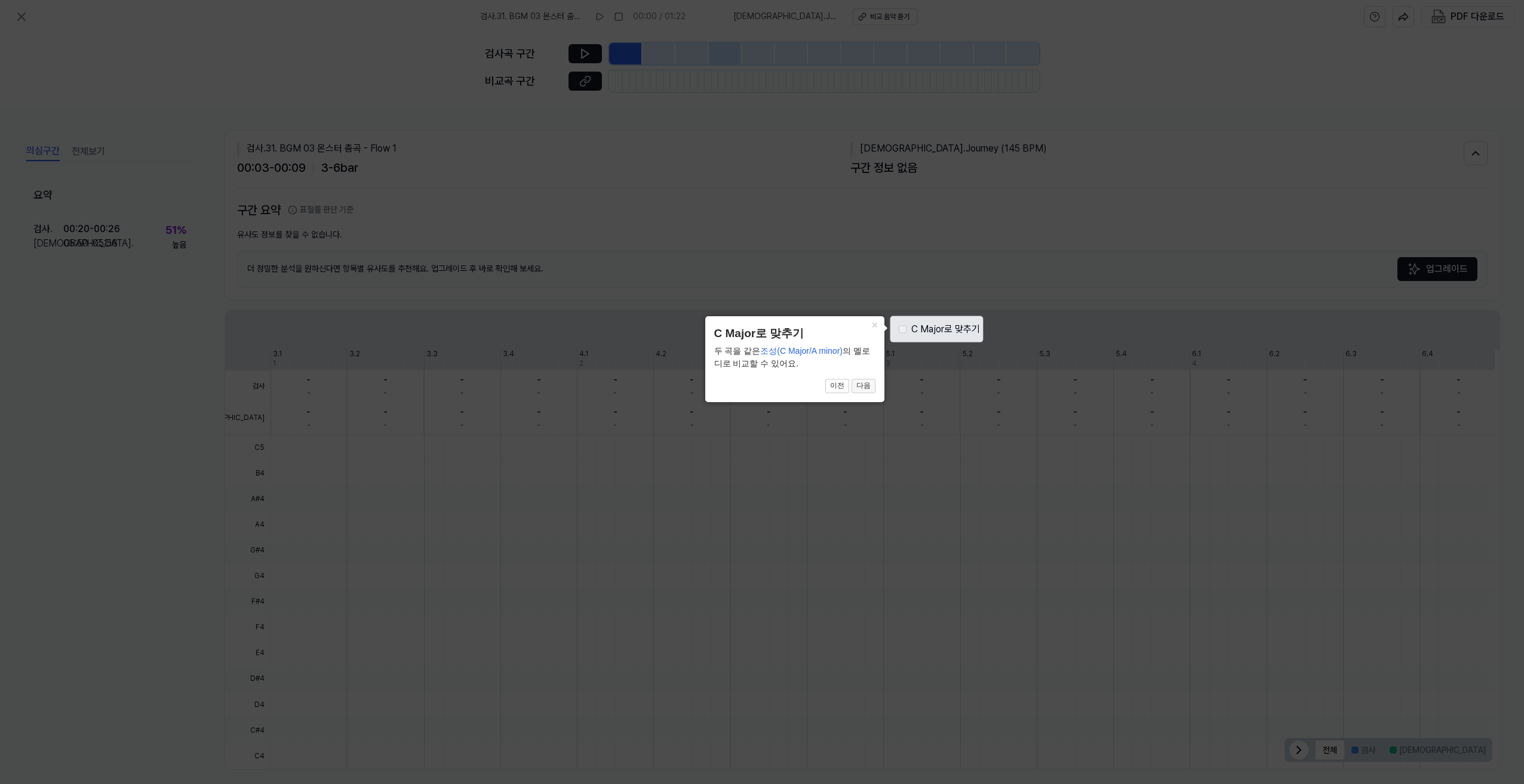
click at [758, 388] on button "다음" at bounding box center [863, 386] width 24 height 14
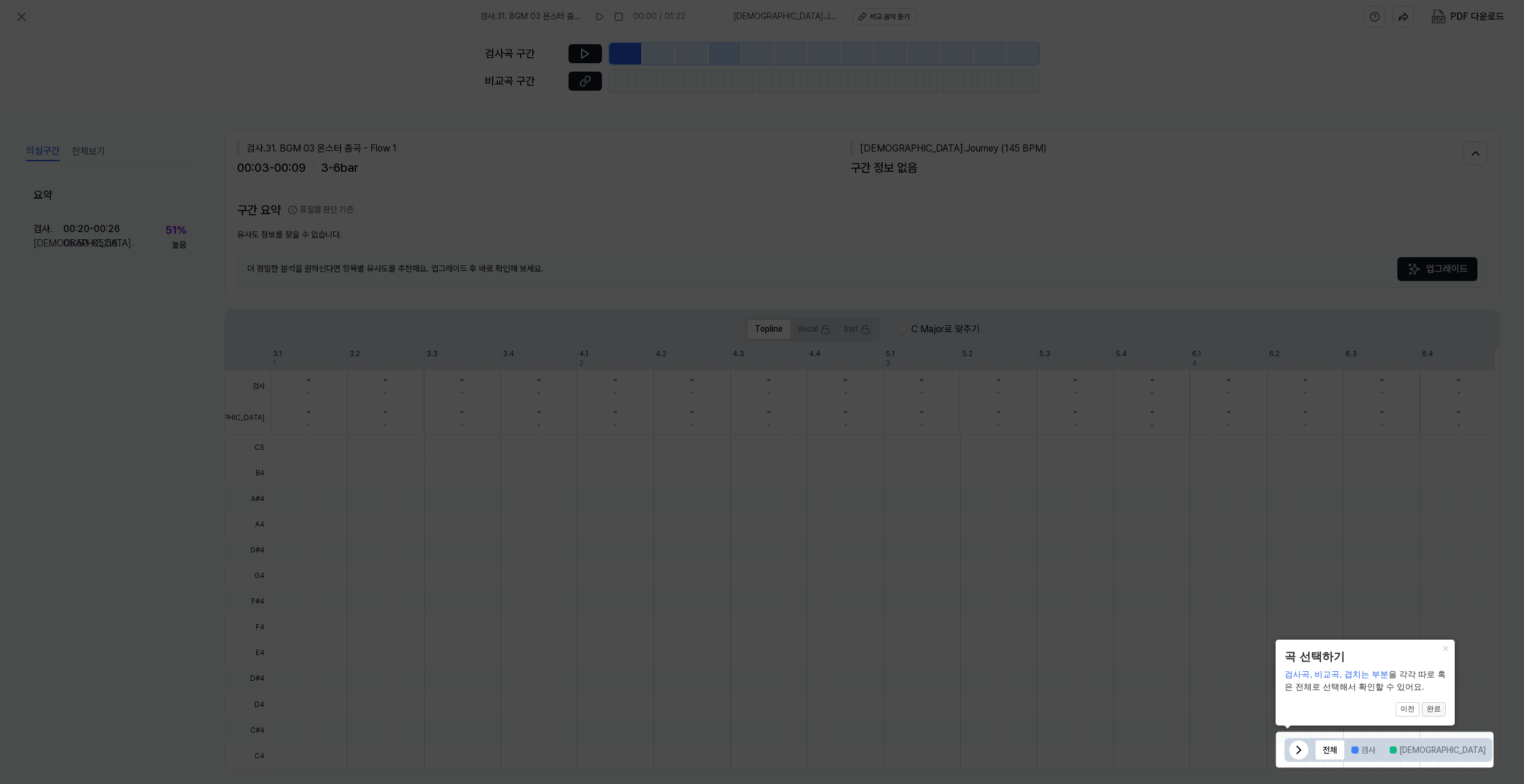
click at [758, 711] on button "완료" at bounding box center [1433, 709] width 24 height 14
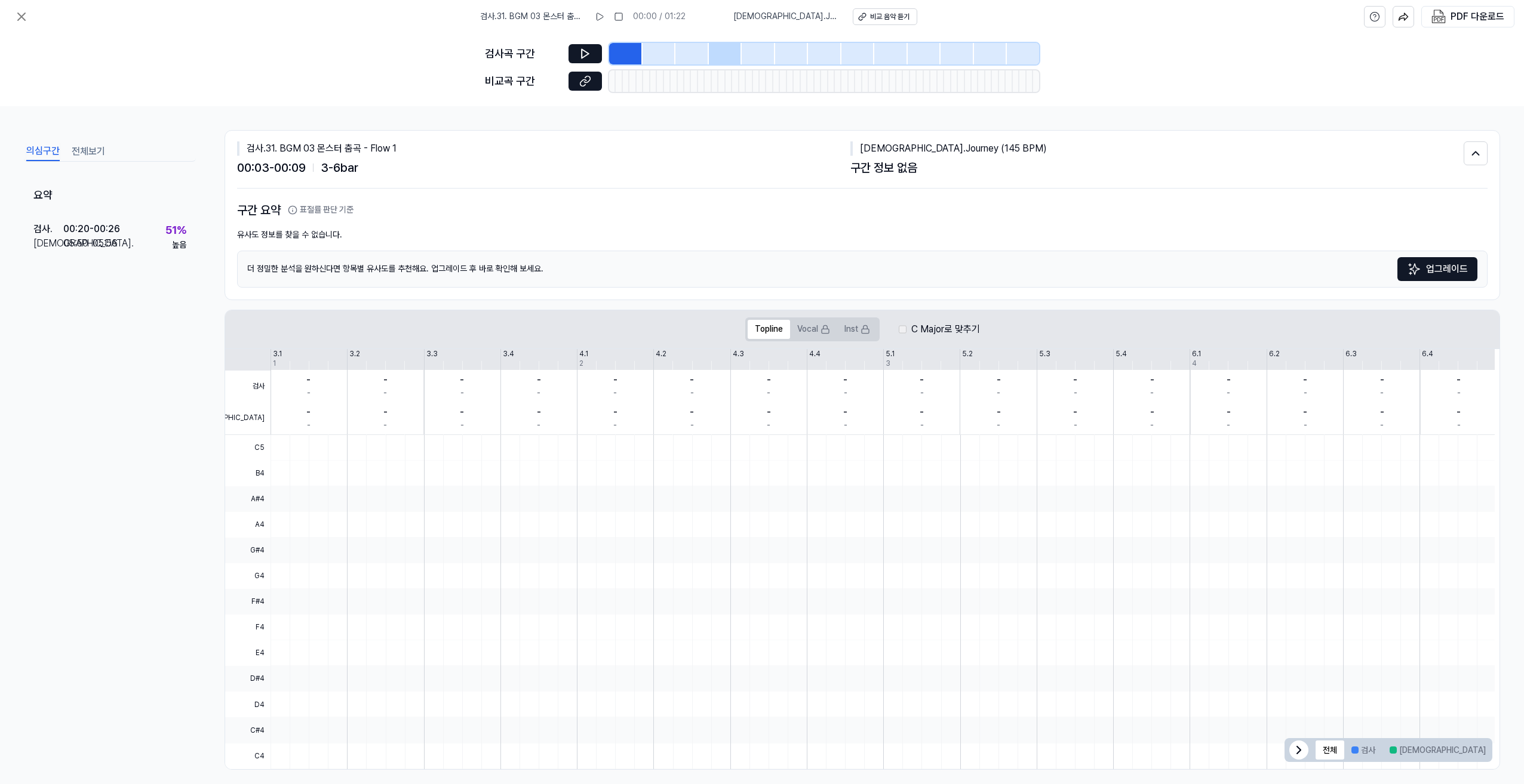
click at [758, 161] on div "구간 정보 없음" at bounding box center [1157, 168] width 613 height 19
click at [373, 169] on div "00:03 - 00:09 3 - 6 bar" at bounding box center [544, 168] width 613 height 19
click at [341, 168] on span "3 - 6 bar" at bounding box center [340, 168] width 38 height 19
click at [580, 53] on icon at bounding box center [585, 54] width 12 height 12
